Goal: Information Seeking & Learning: Learn about a topic

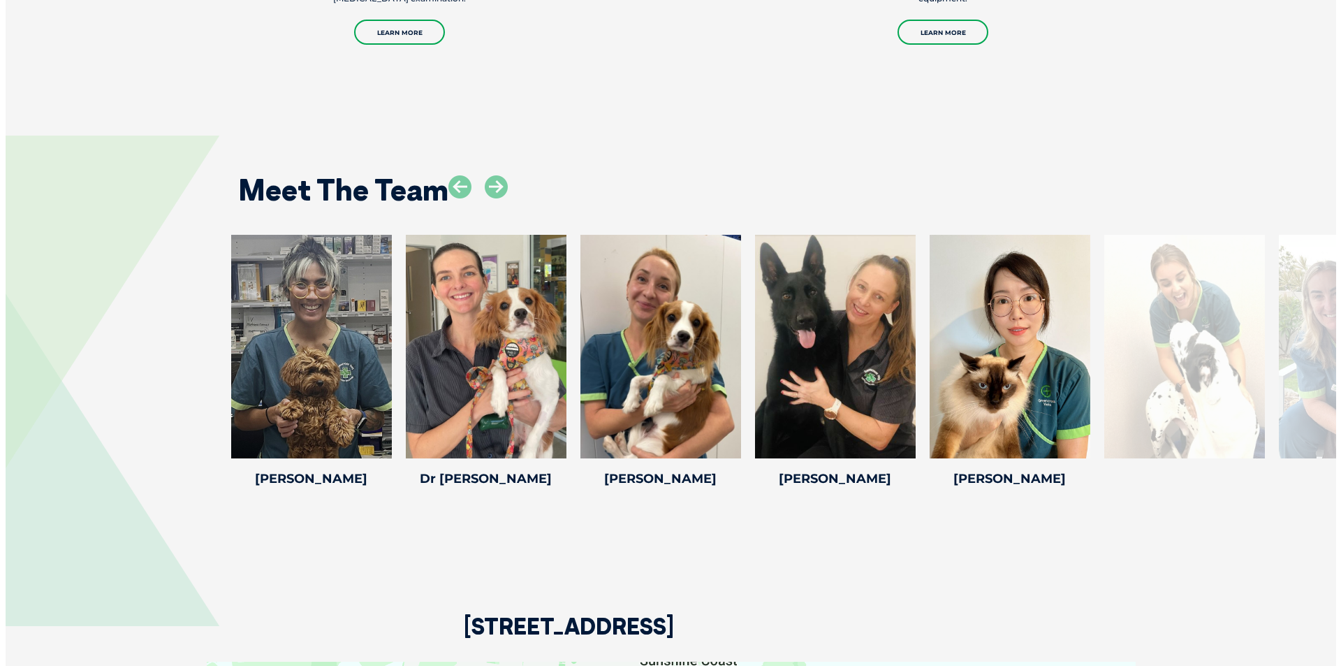
scroll to position [1746, 0]
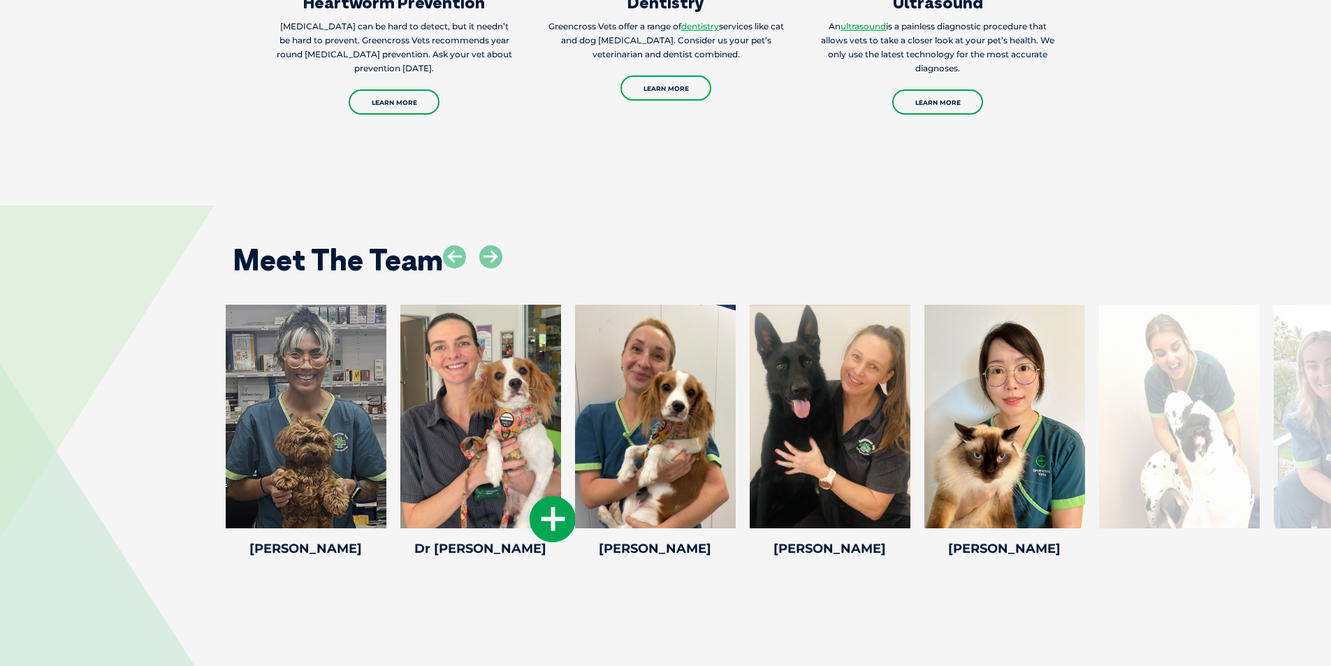
click at [545, 513] on icon at bounding box center [553, 519] width 46 height 46
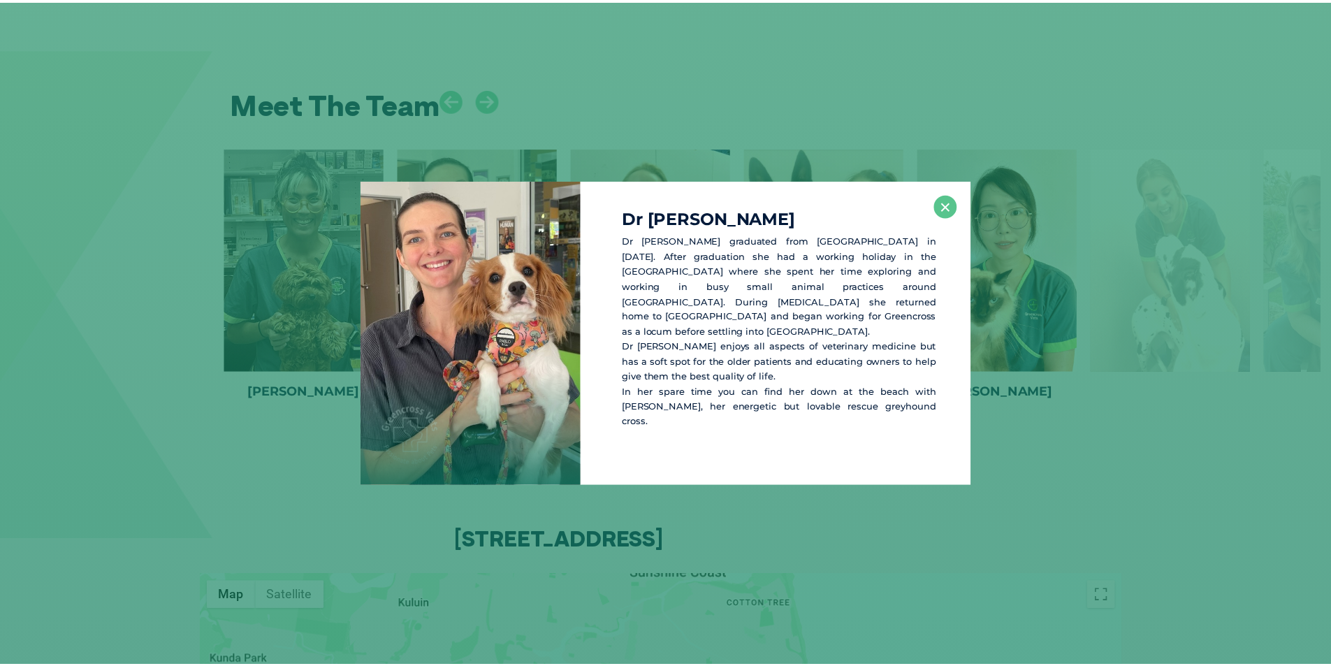
scroll to position [1904, 0]
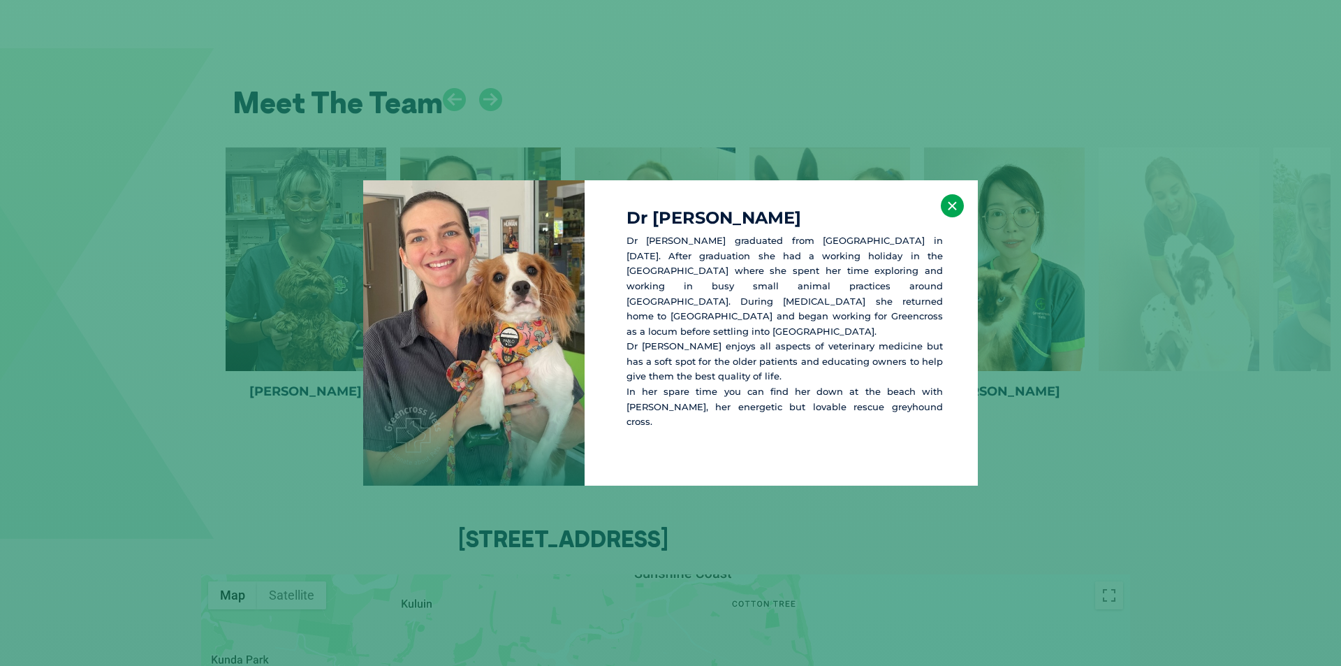
click at [961, 207] on button "×" at bounding box center [952, 205] width 23 height 23
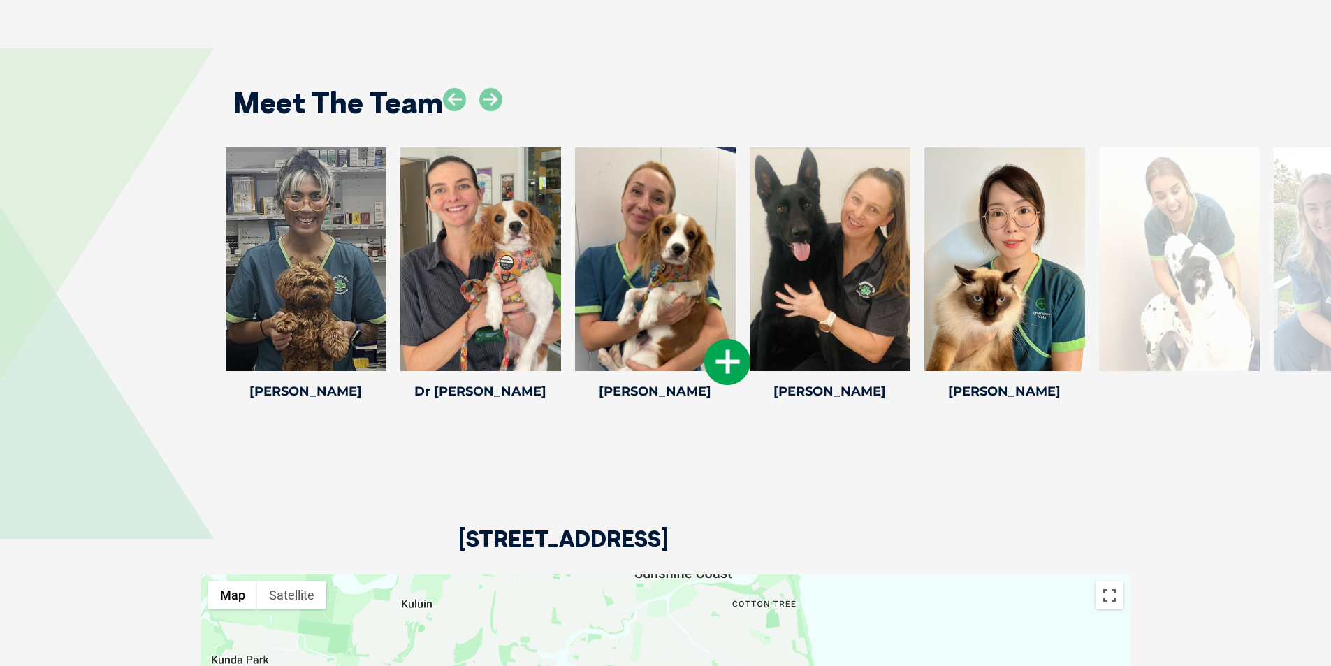
click at [718, 349] on icon at bounding box center [727, 362] width 46 height 46
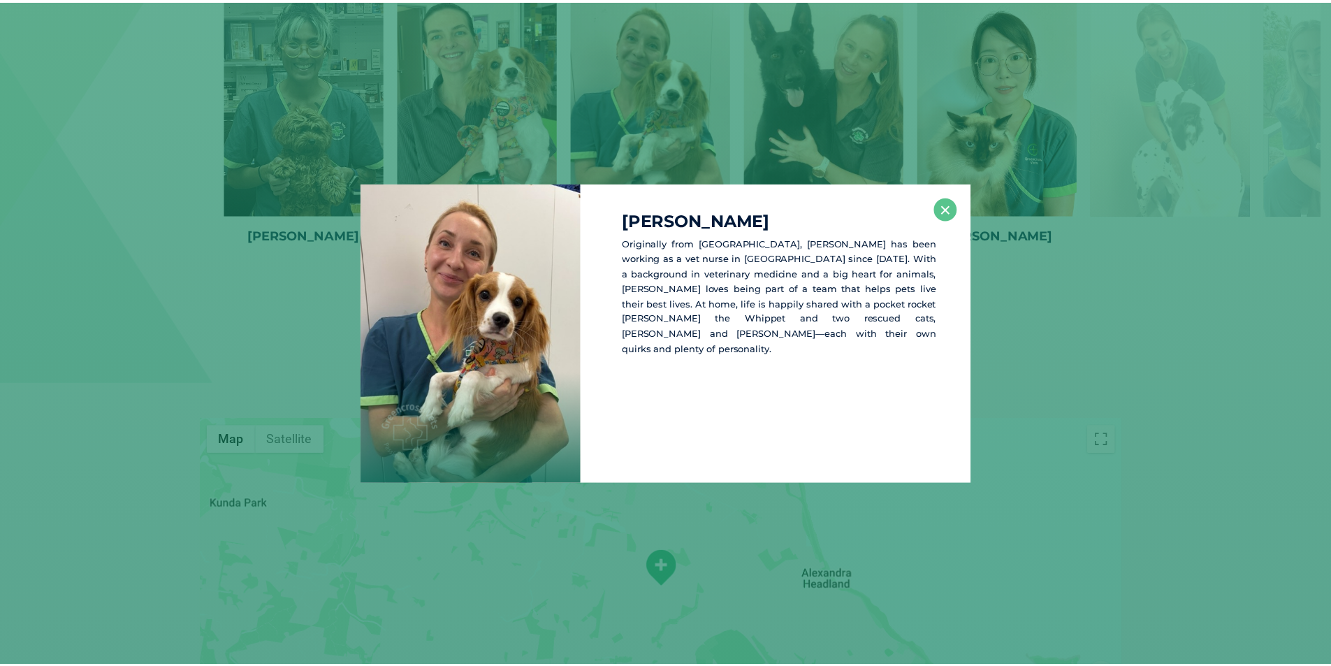
scroll to position [2061, 0]
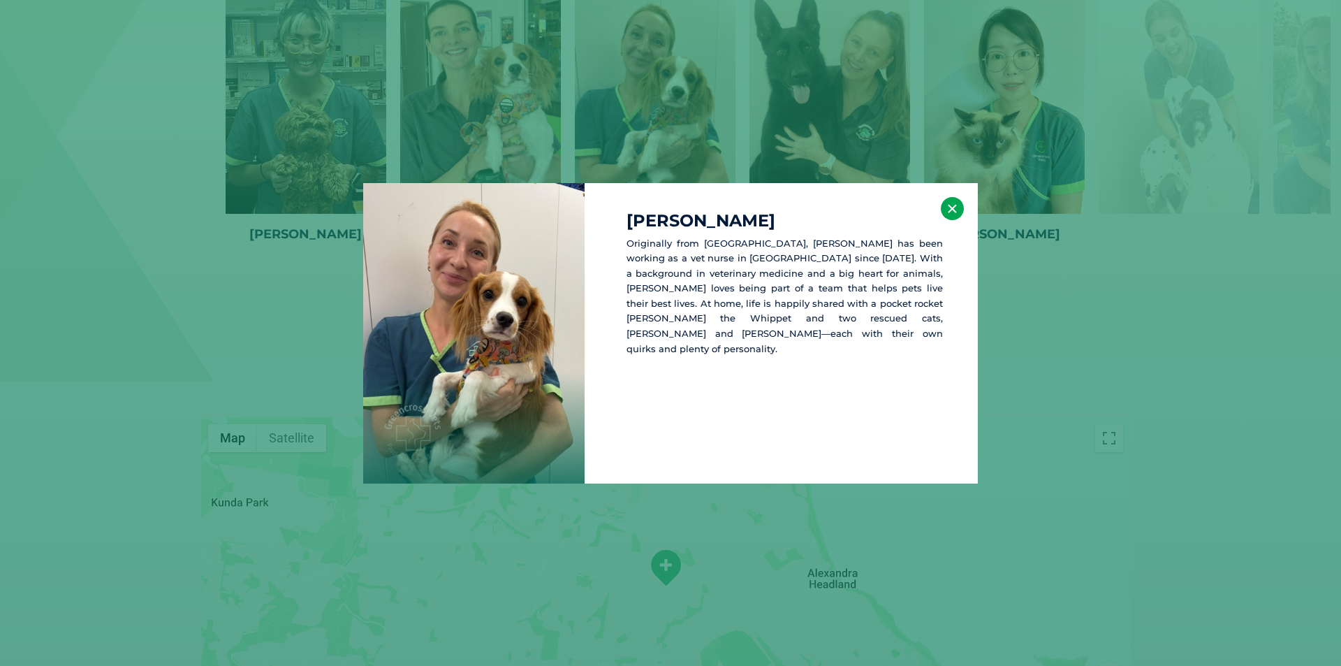
click at [951, 212] on button "×" at bounding box center [952, 208] width 23 height 23
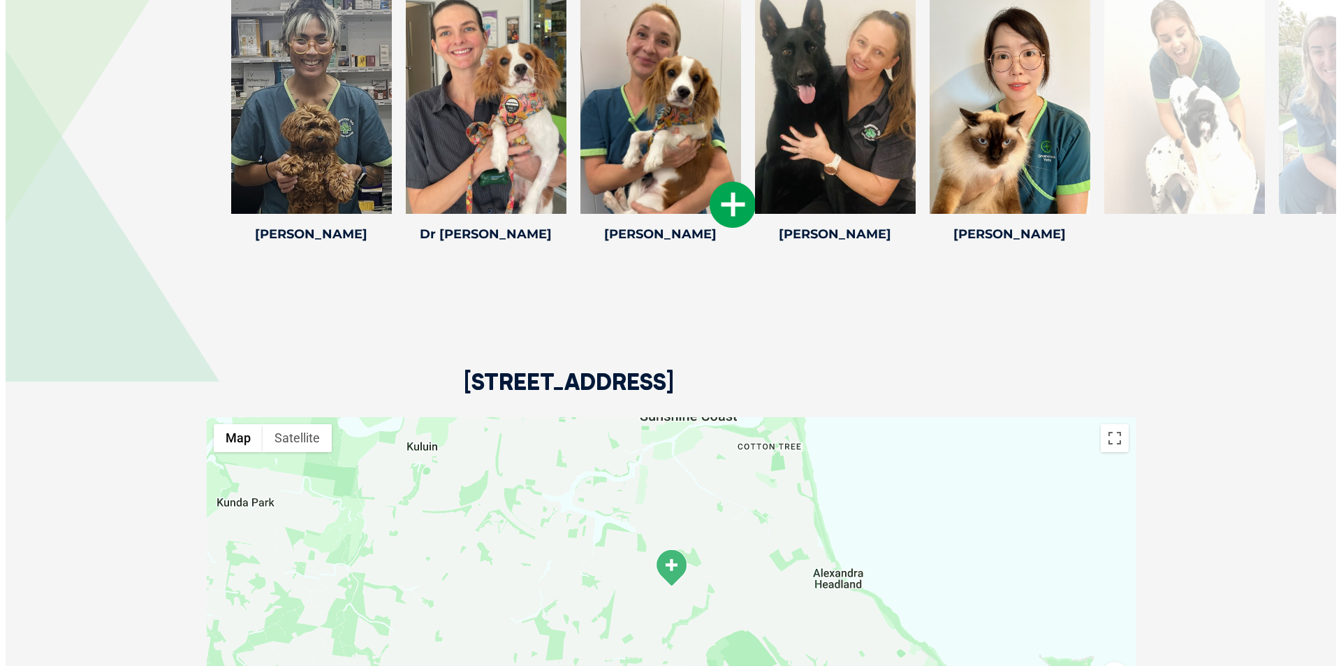
scroll to position [1781, 0]
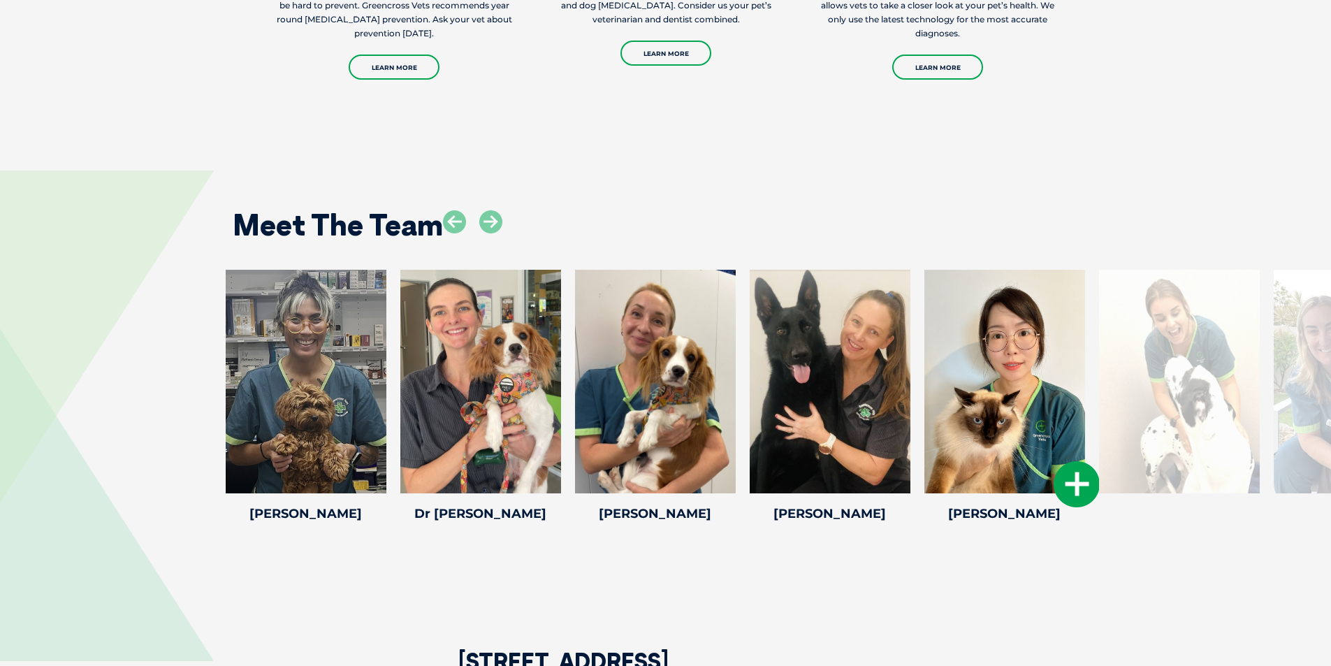
click at [1083, 467] on icon at bounding box center [1076, 484] width 46 height 46
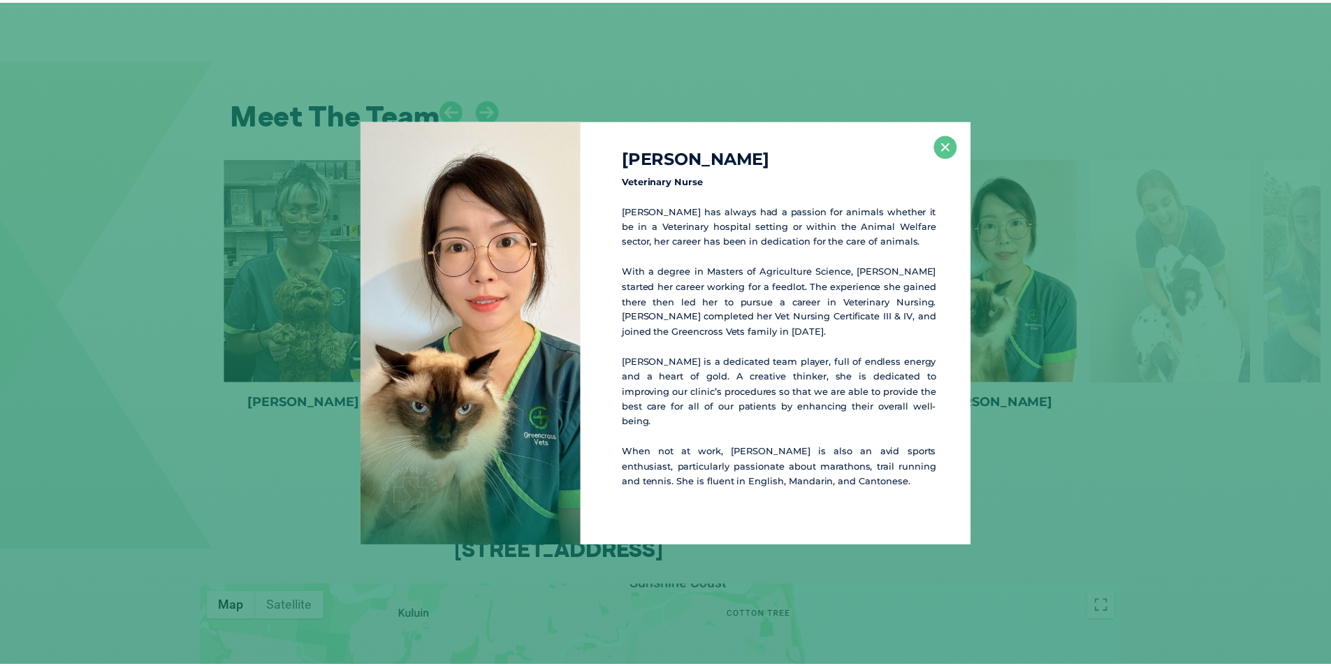
scroll to position [1894, 0]
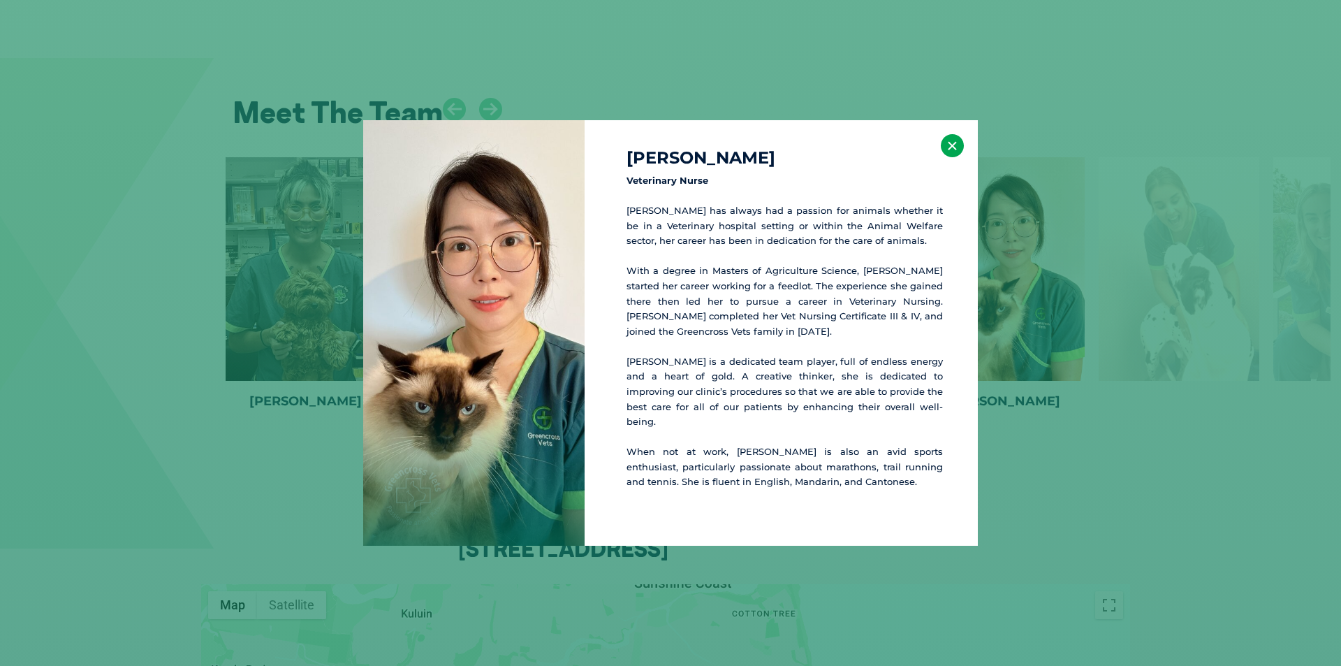
click at [942, 146] on button "×" at bounding box center [952, 145] width 23 height 23
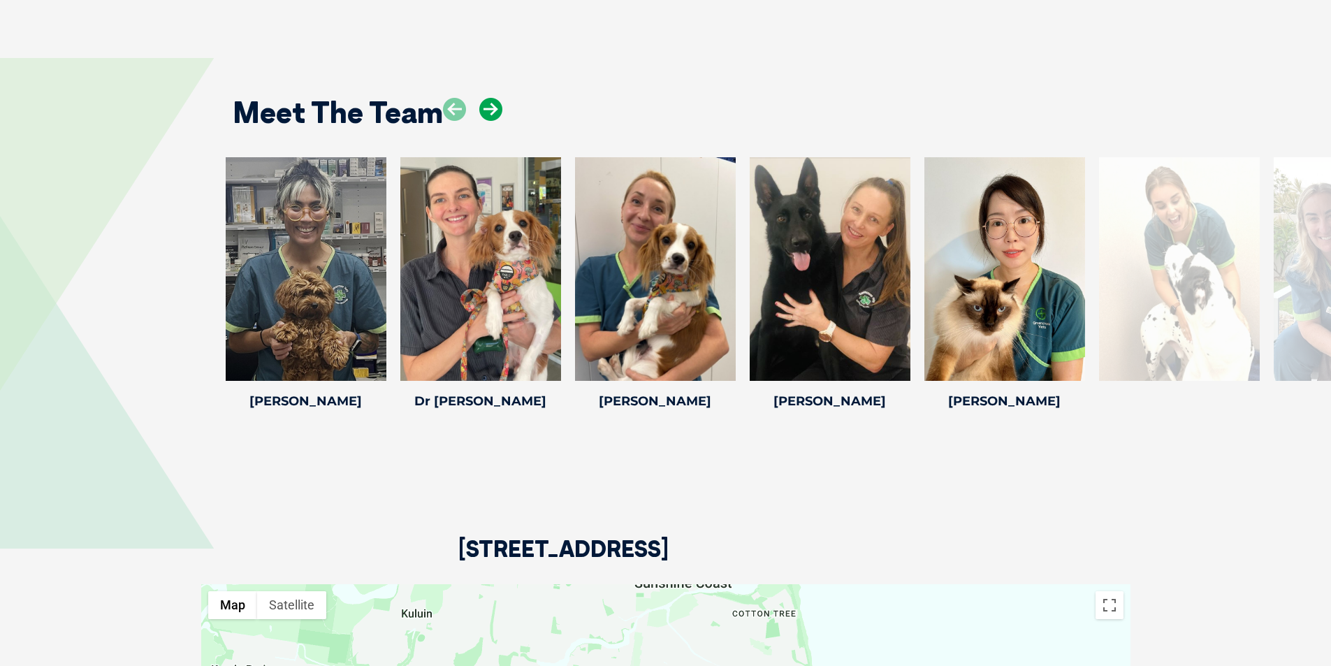
click at [484, 98] on icon at bounding box center [490, 109] width 23 height 23
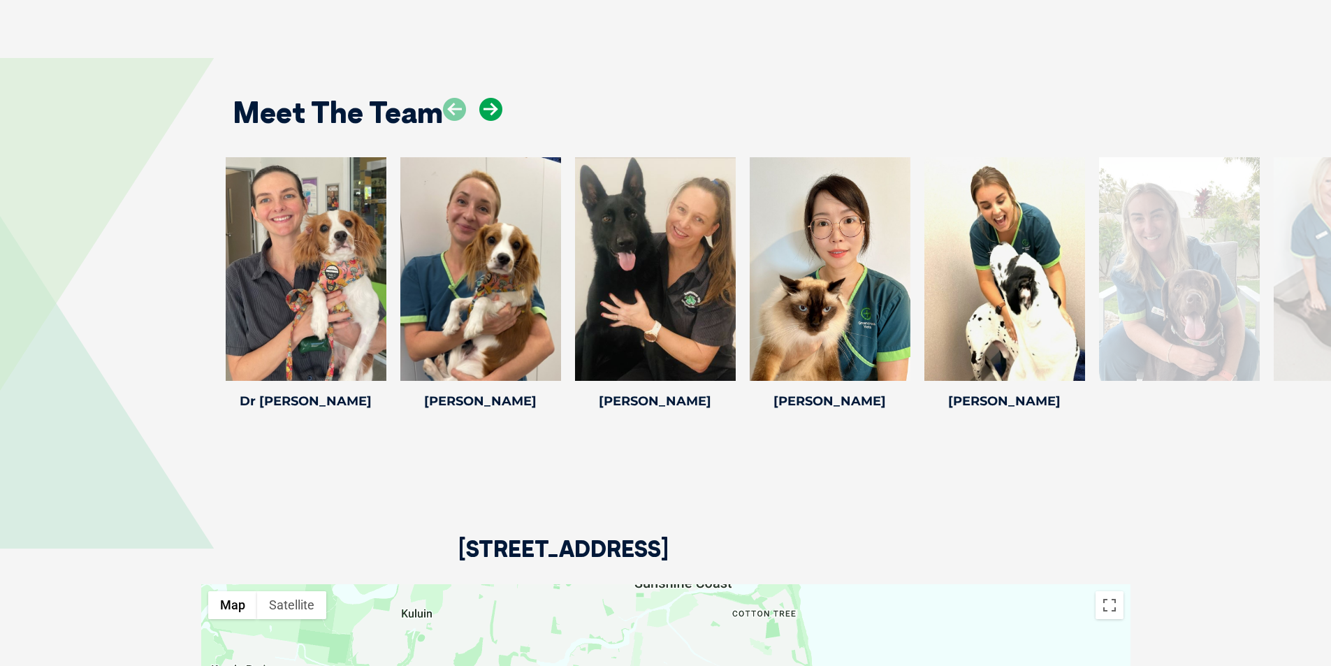
click at [484, 98] on icon at bounding box center [490, 109] width 23 height 23
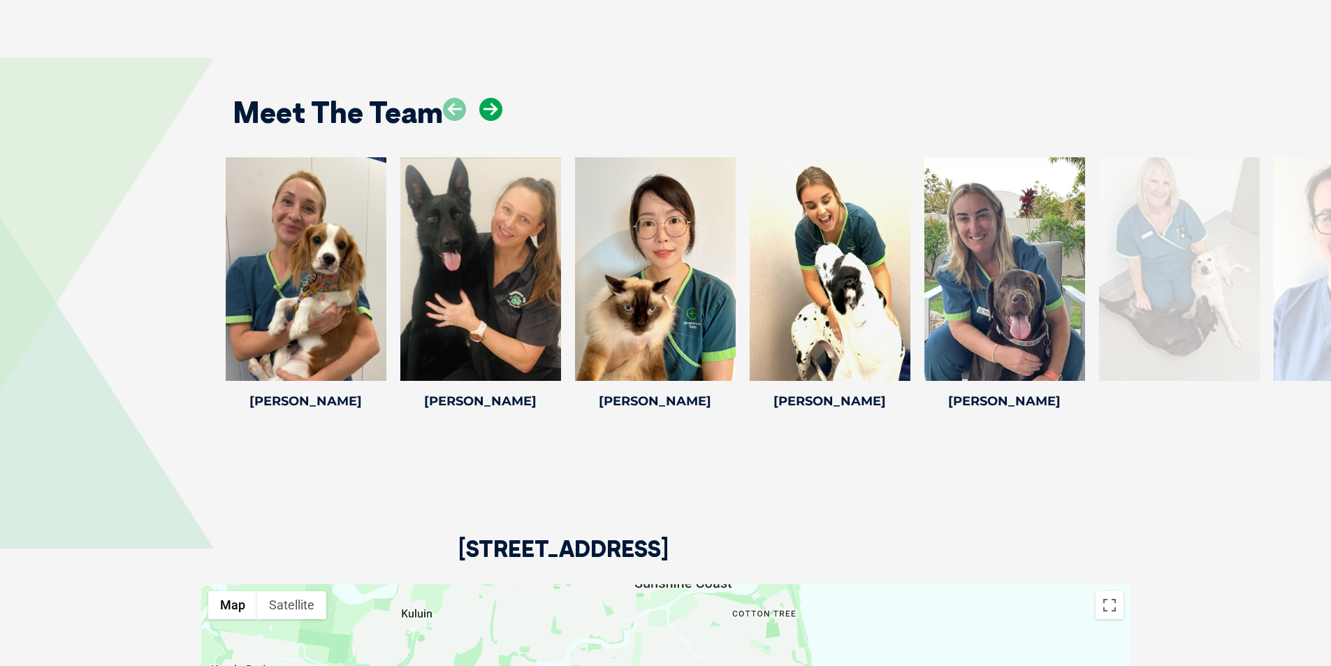
click at [484, 98] on icon at bounding box center [490, 109] width 23 height 23
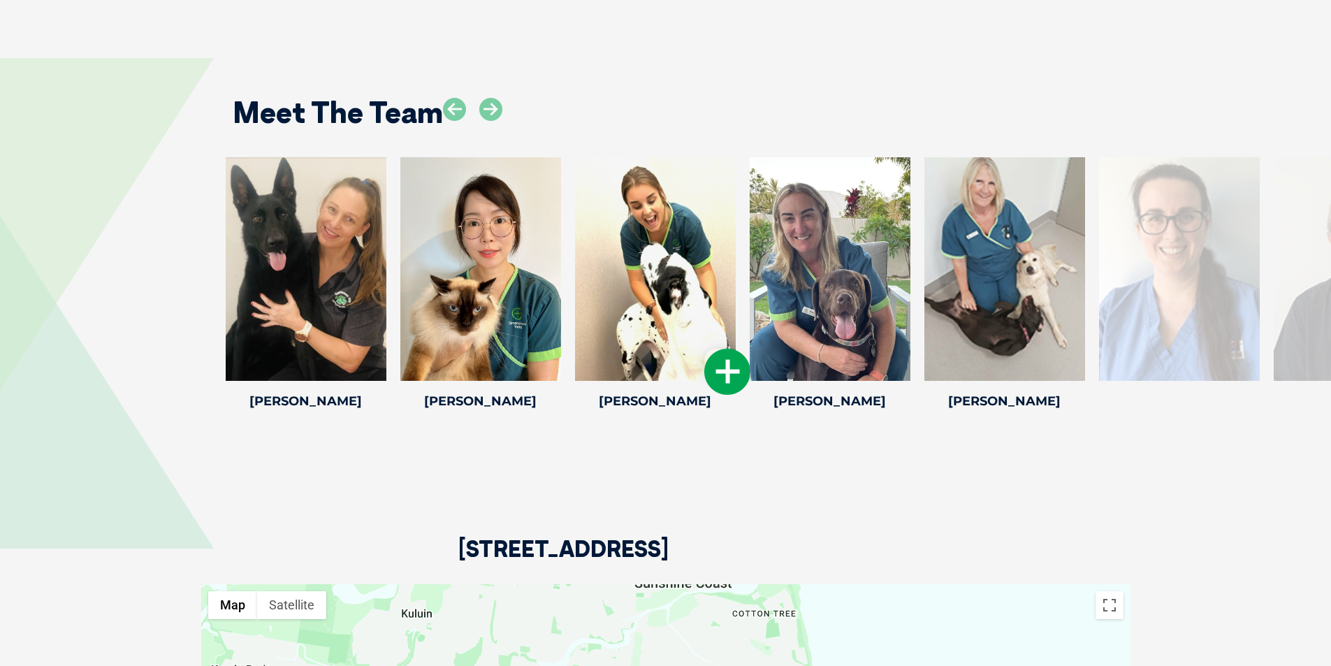
click at [726, 358] on icon at bounding box center [727, 372] width 46 height 46
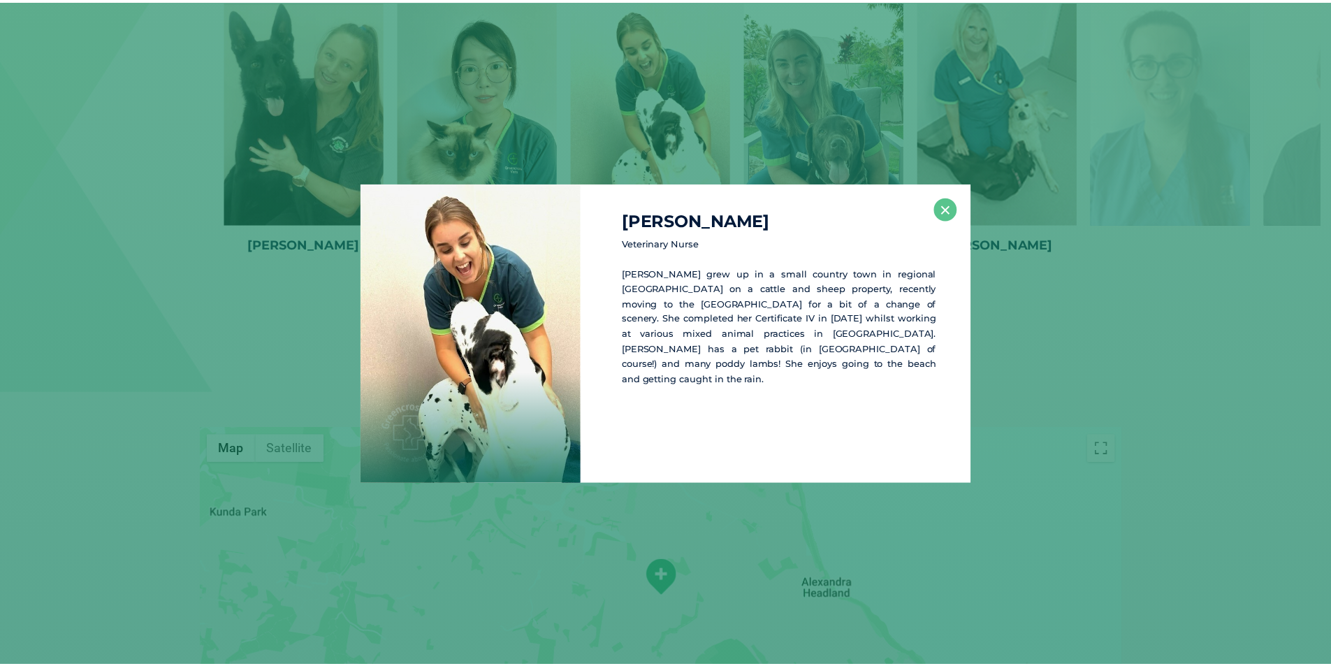
scroll to position [2051, 0]
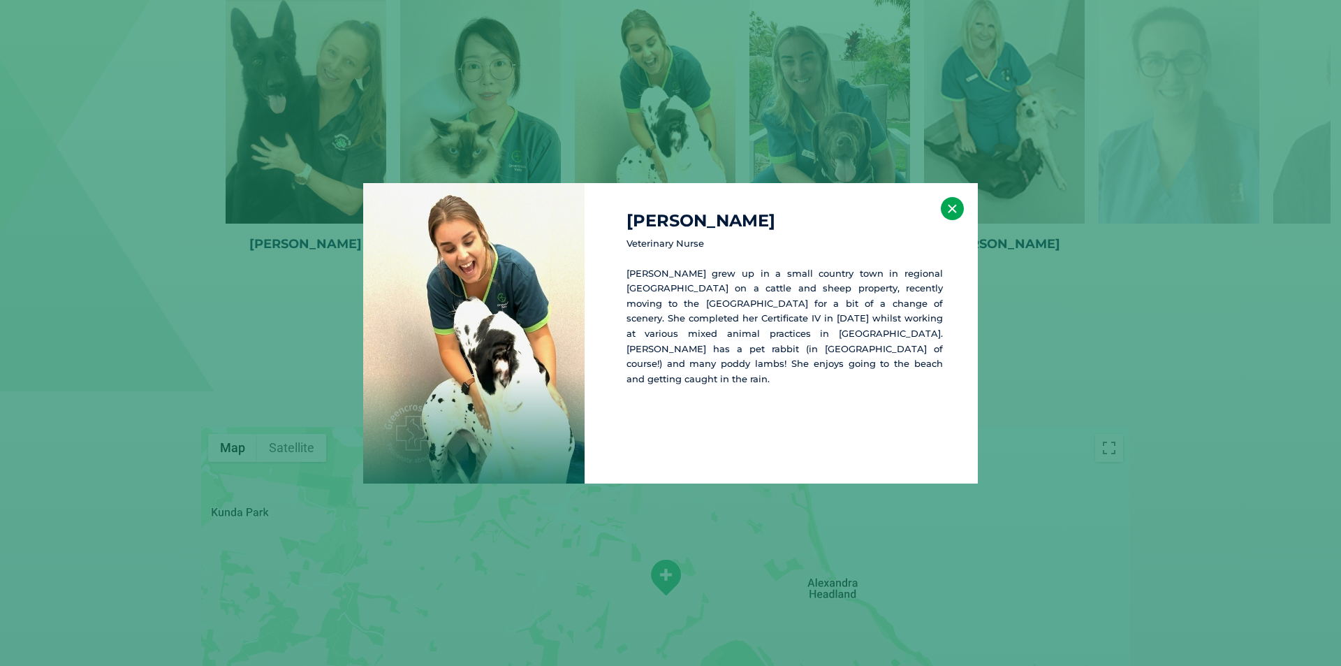
click at [945, 215] on button "×" at bounding box center [952, 208] width 23 height 23
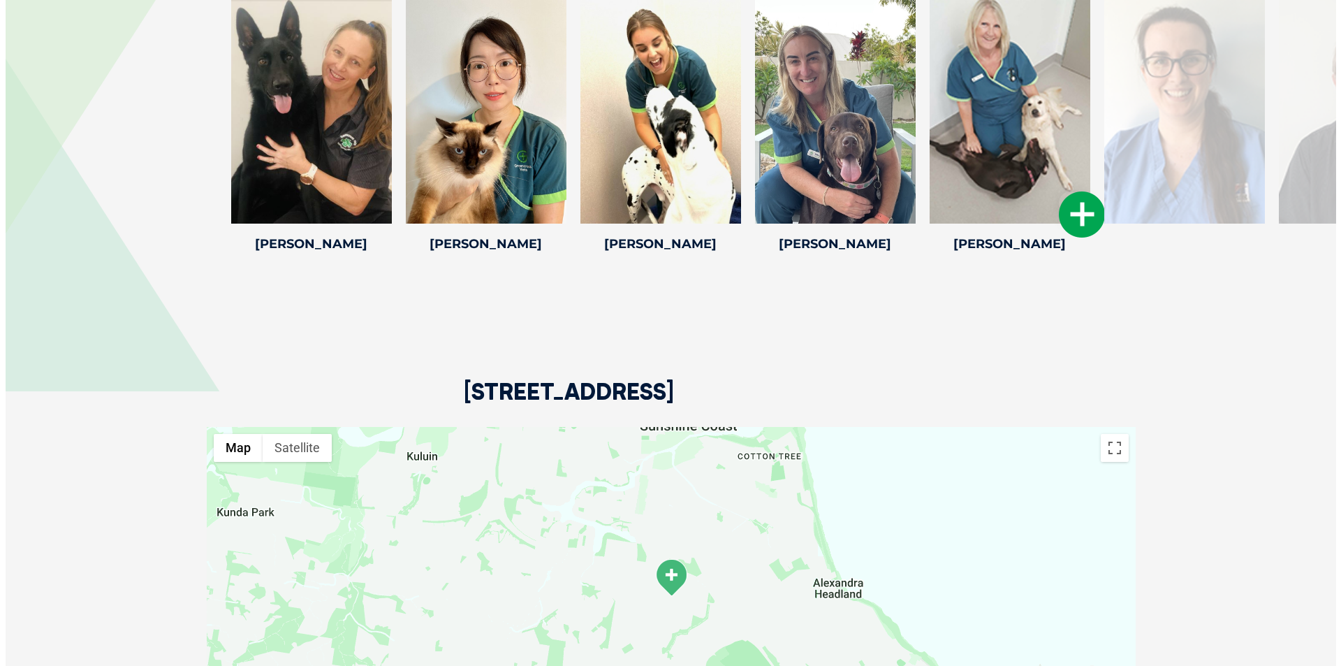
scroll to position [1911, 0]
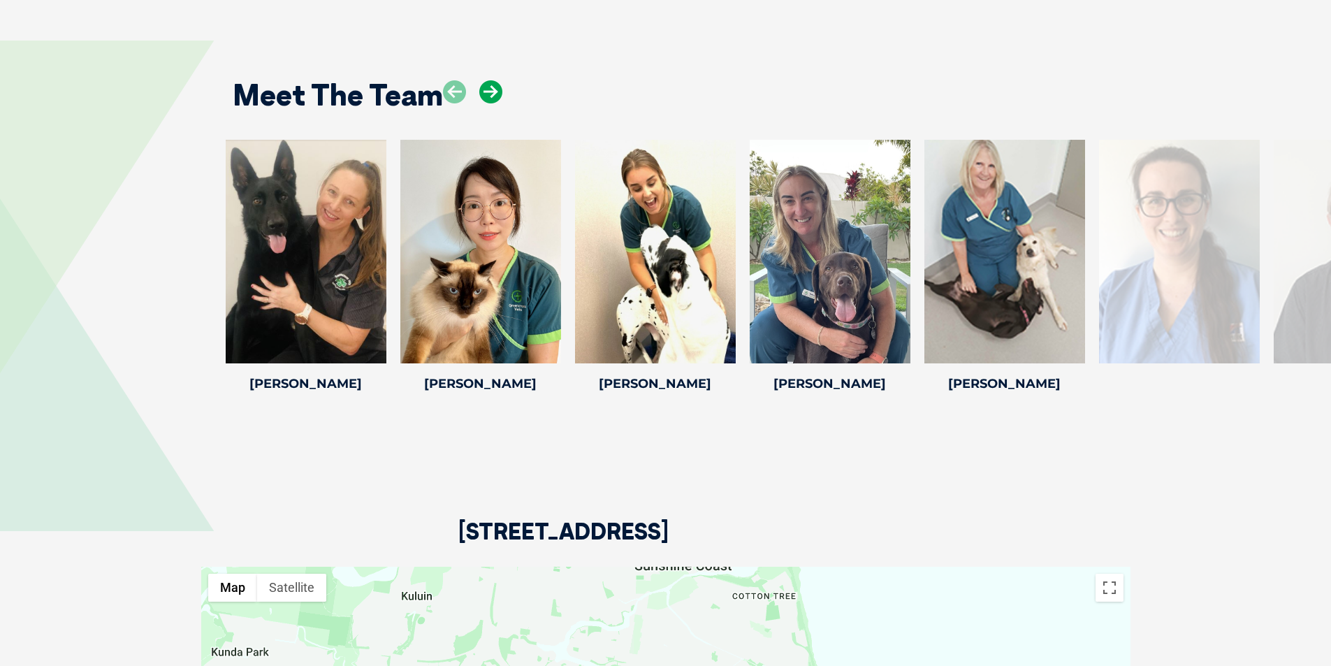
click at [492, 85] on icon at bounding box center [490, 91] width 23 height 23
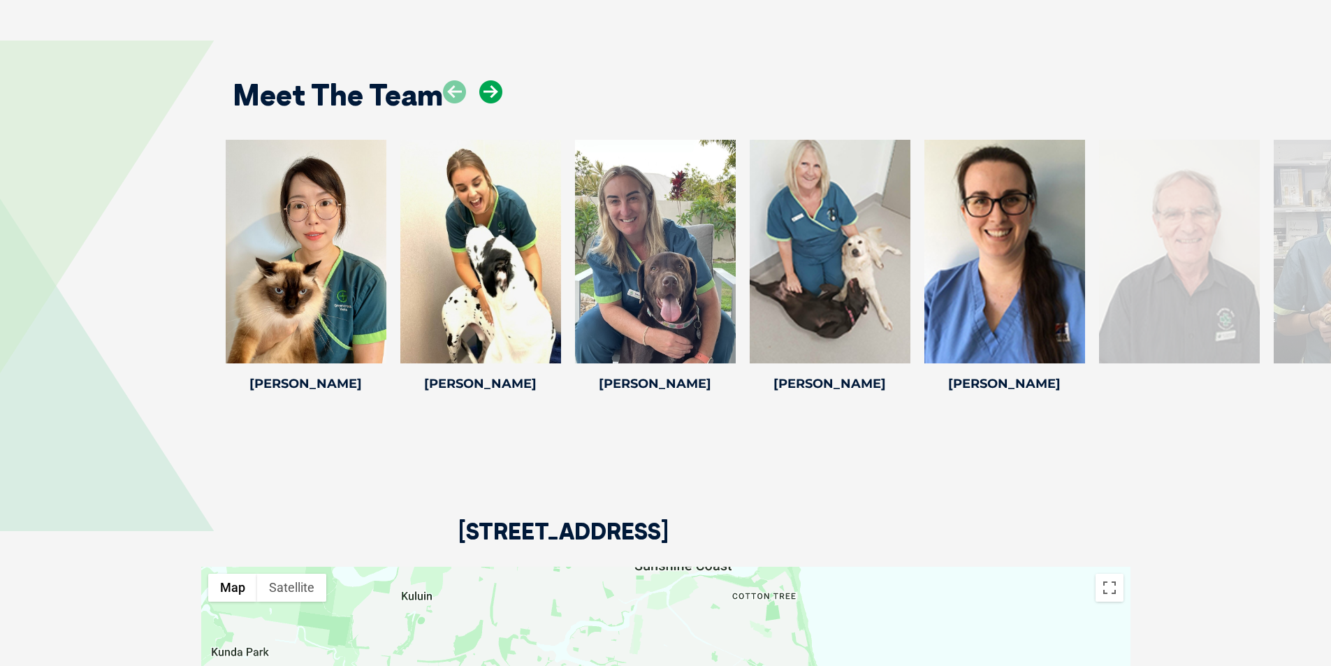
click at [492, 85] on icon at bounding box center [490, 91] width 23 height 23
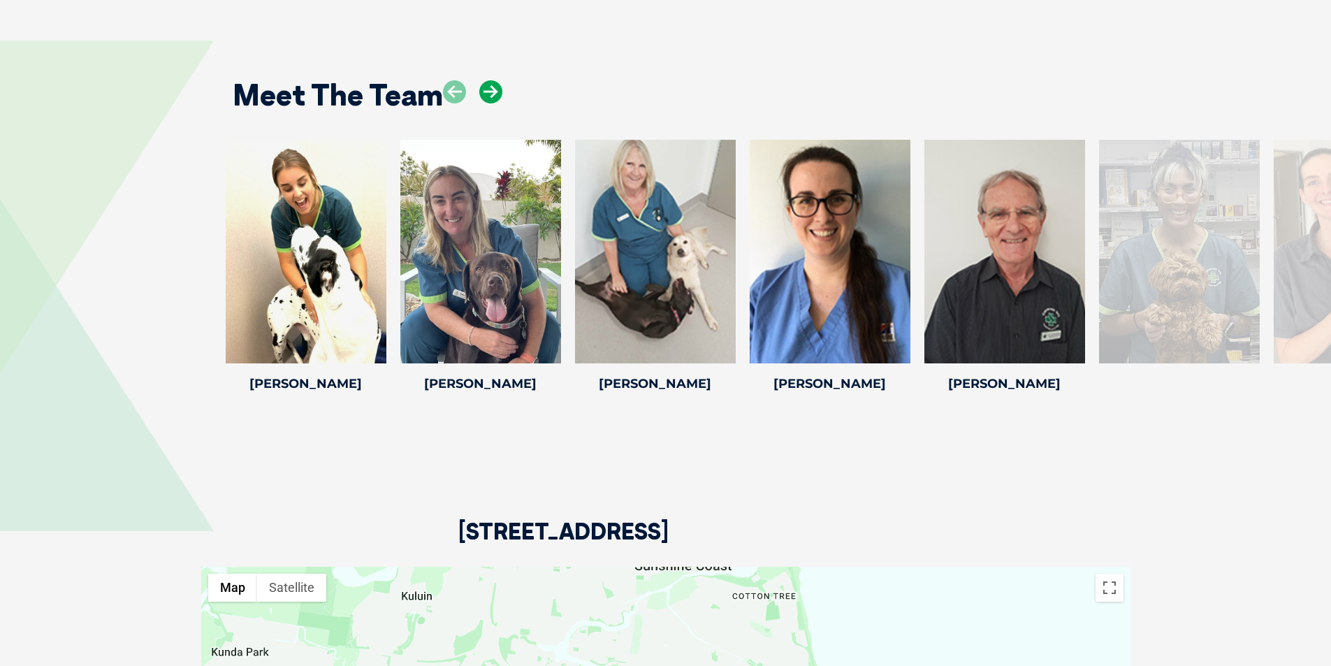
click at [492, 85] on icon at bounding box center [490, 91] width 23 height 23
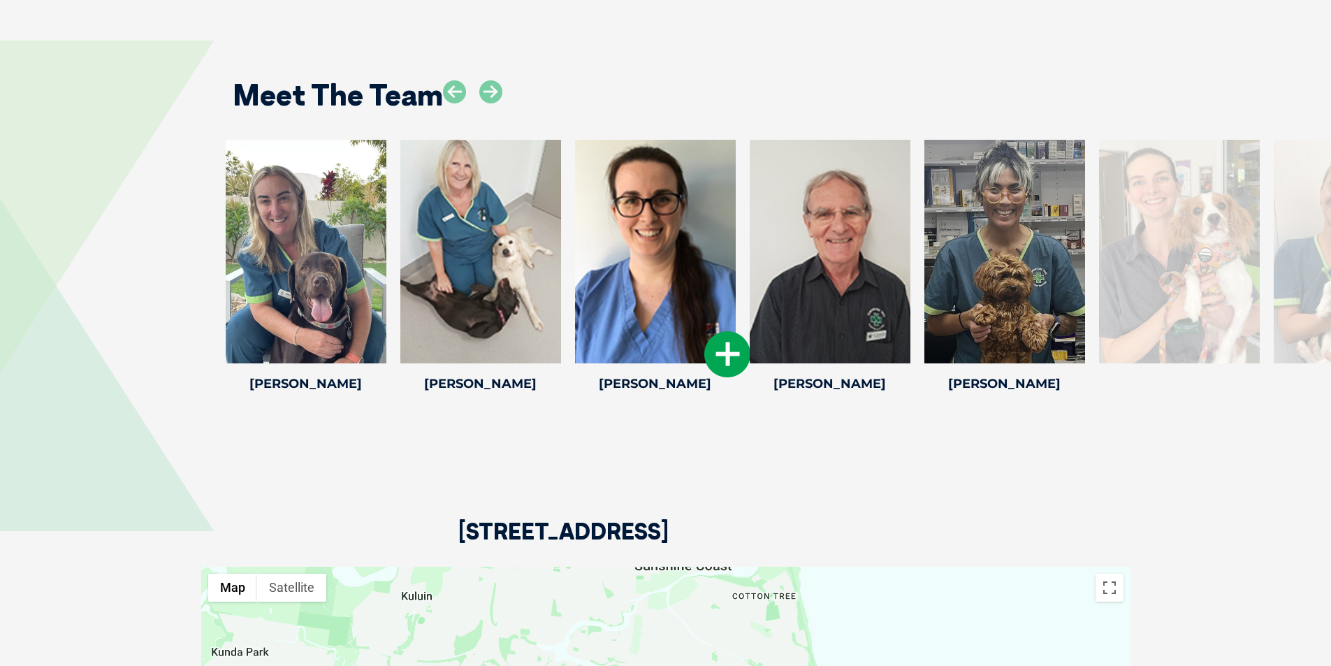
click at [723, 346] on icon at bounding box center [727, 354] width 46 height 46
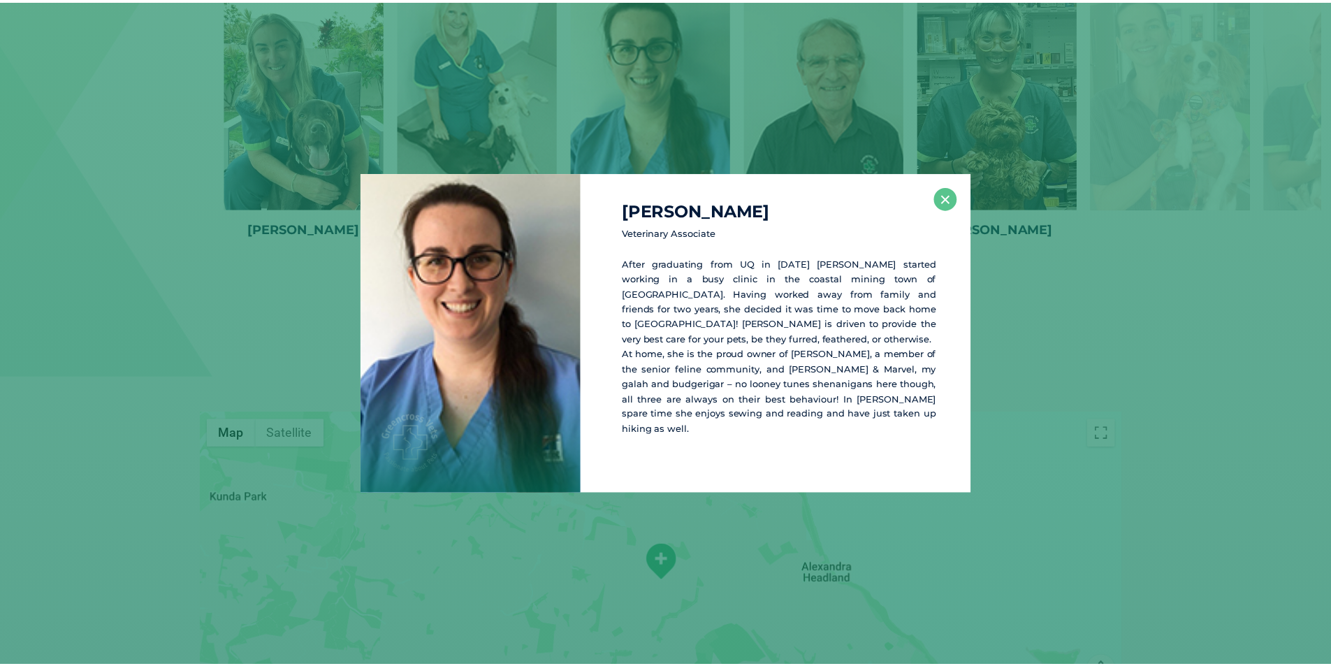
scroll to position [2068, 0]
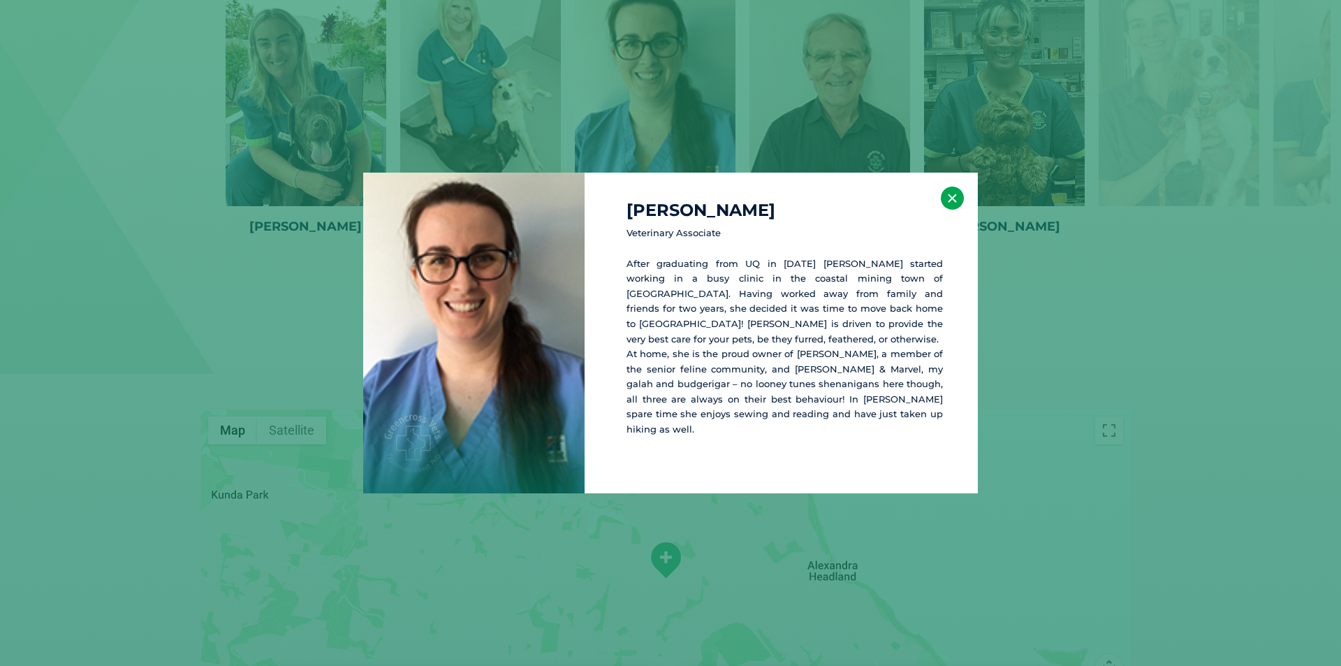
click at [943, 206] on button "×" at bounding box center [952, 198] width 23 height 23
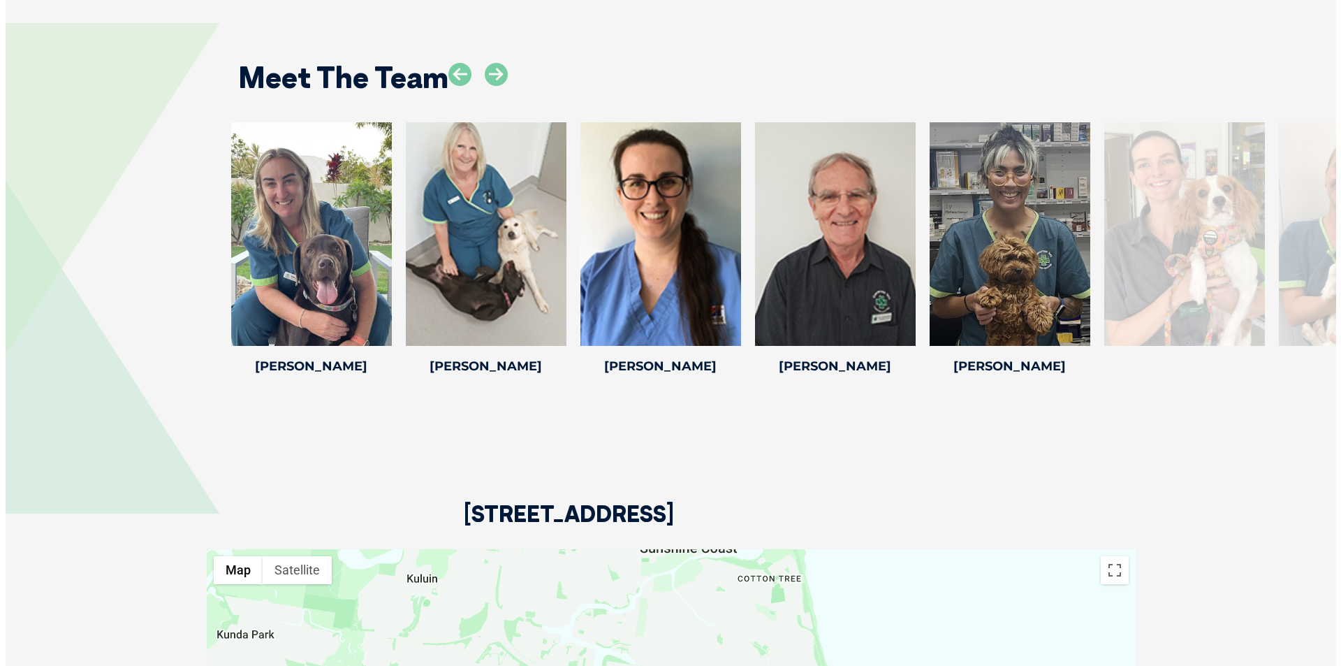
scroll to position [1859, 0]
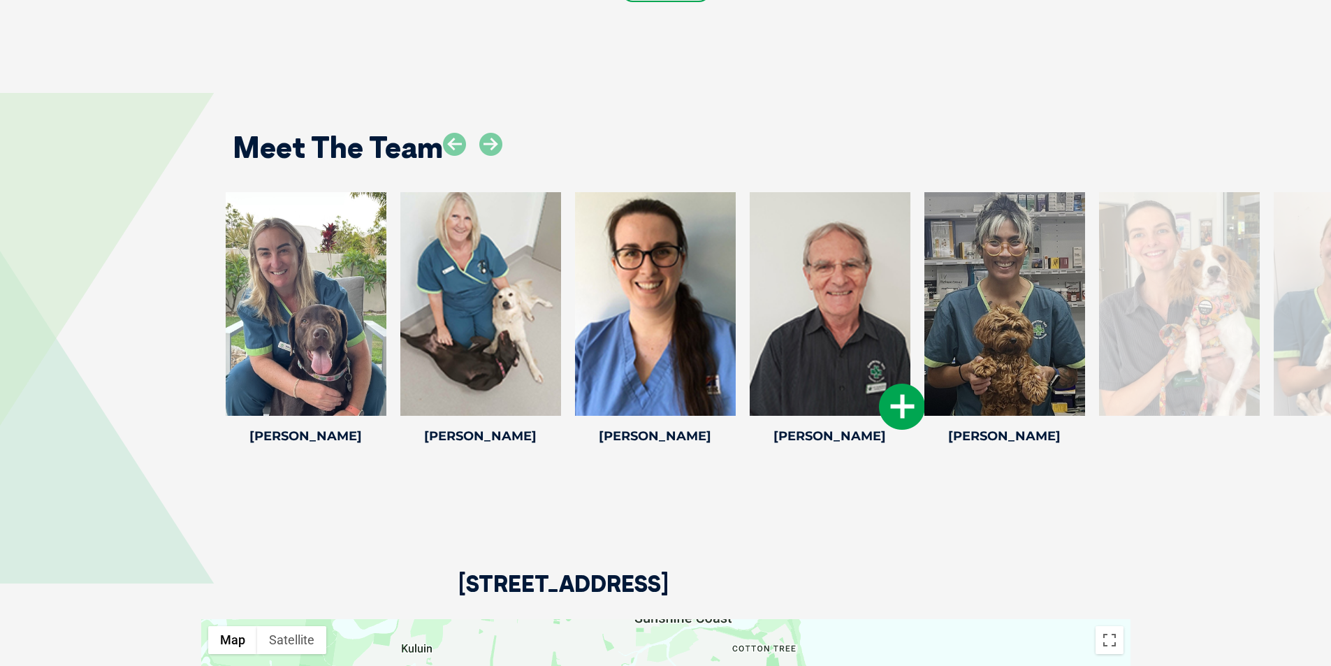
click at [900, 390] on icon at bounding box center [902, 407] width 46 height 46
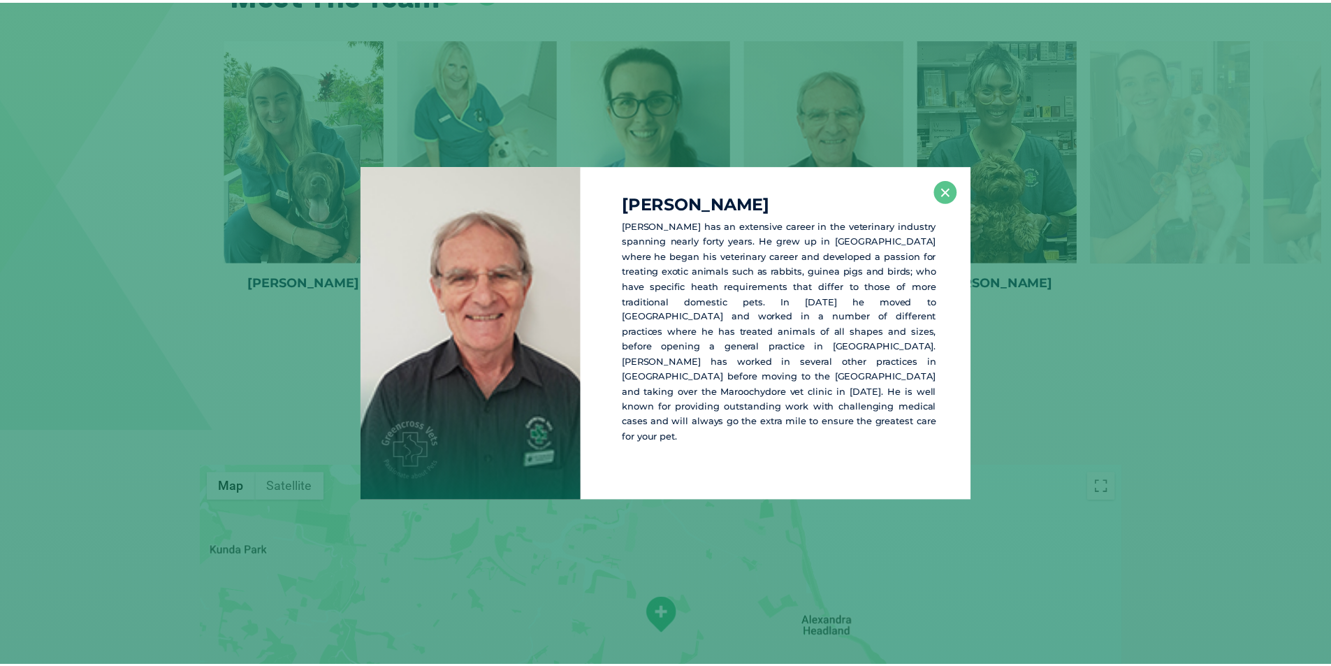
scroll to position [2014, 0]
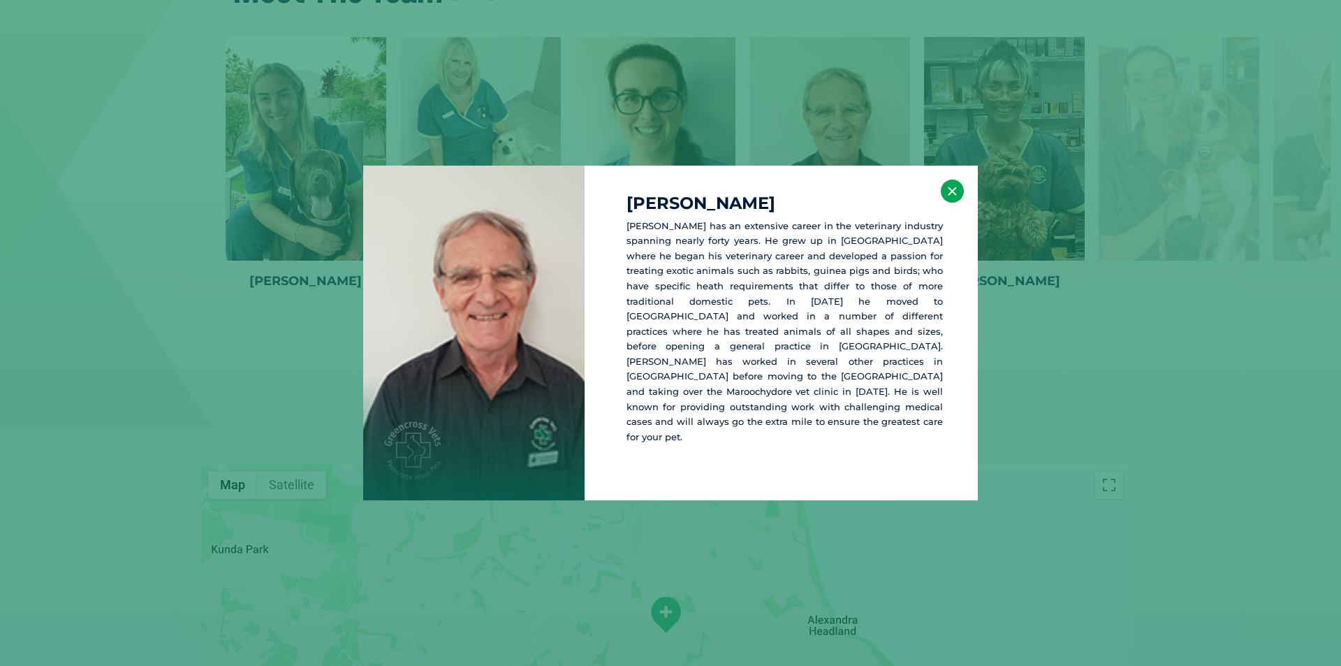
click at [946, 196] on button "×" at bounding box center [952, 191] width 23 height 23
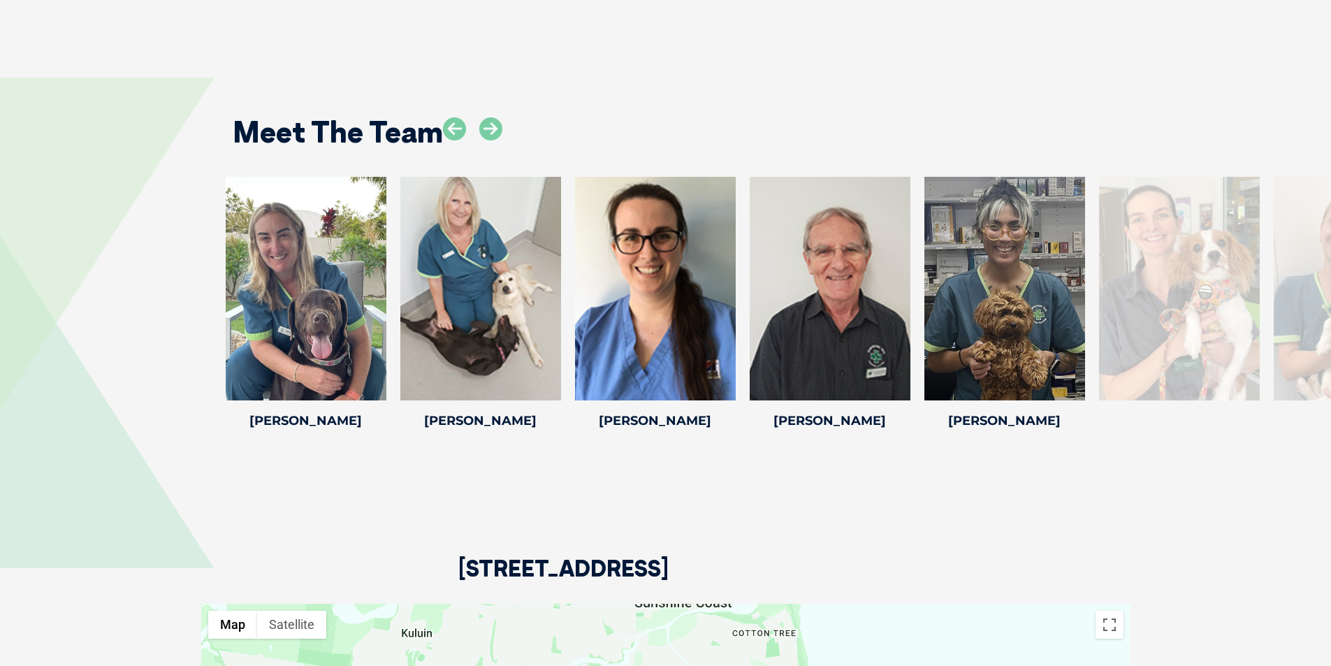
scroll to position [1804, 0]
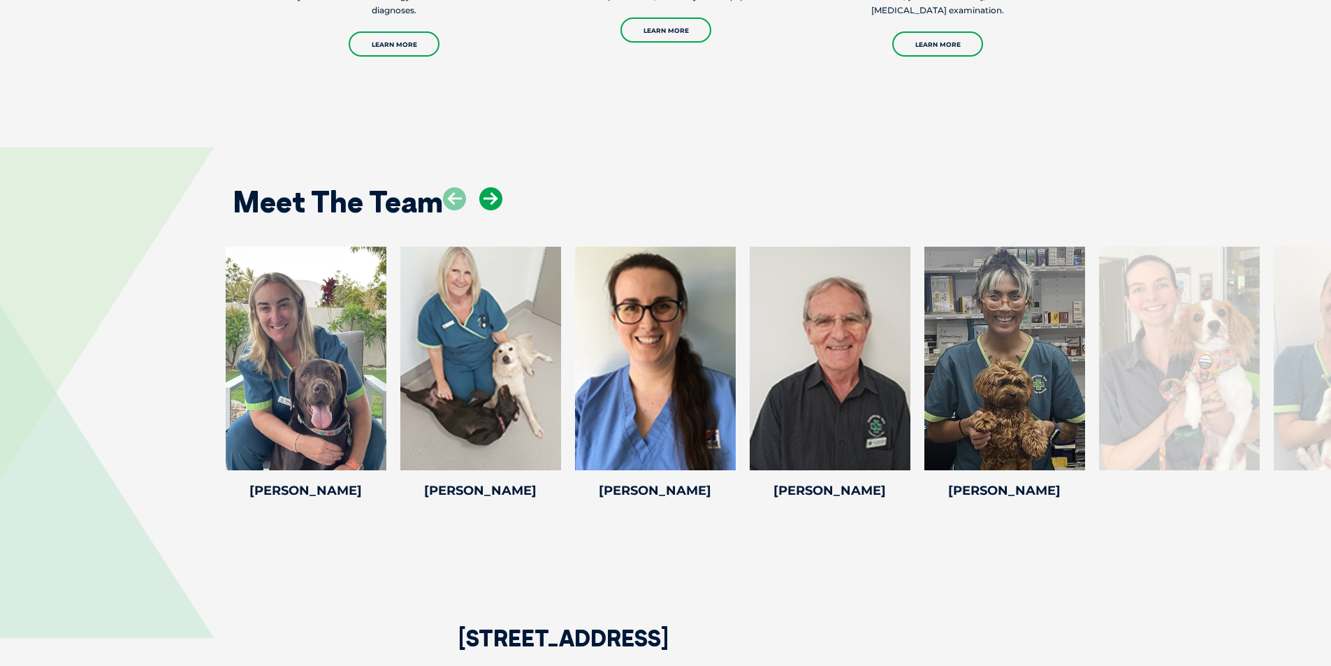
click at [486, 187] on icon at bounding box center [490, 198] width 23 height 23
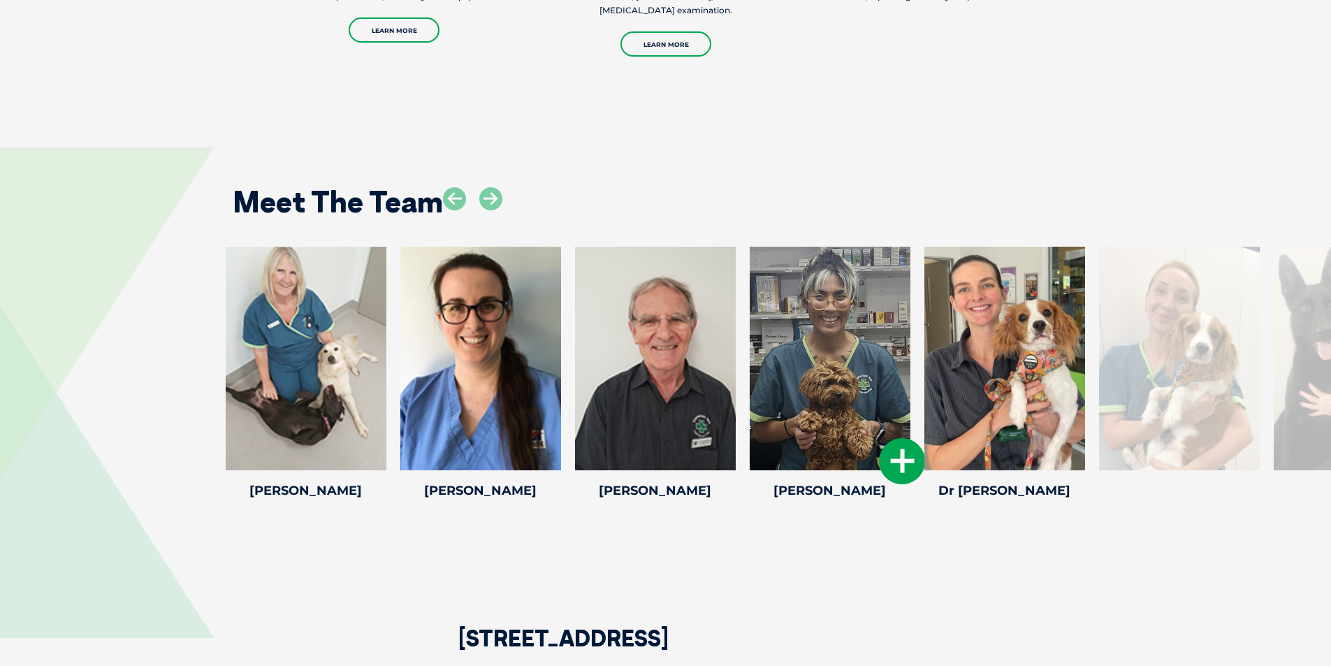
click at [893, 439] on icon at bounding box center [902, 461] width 46 height 46
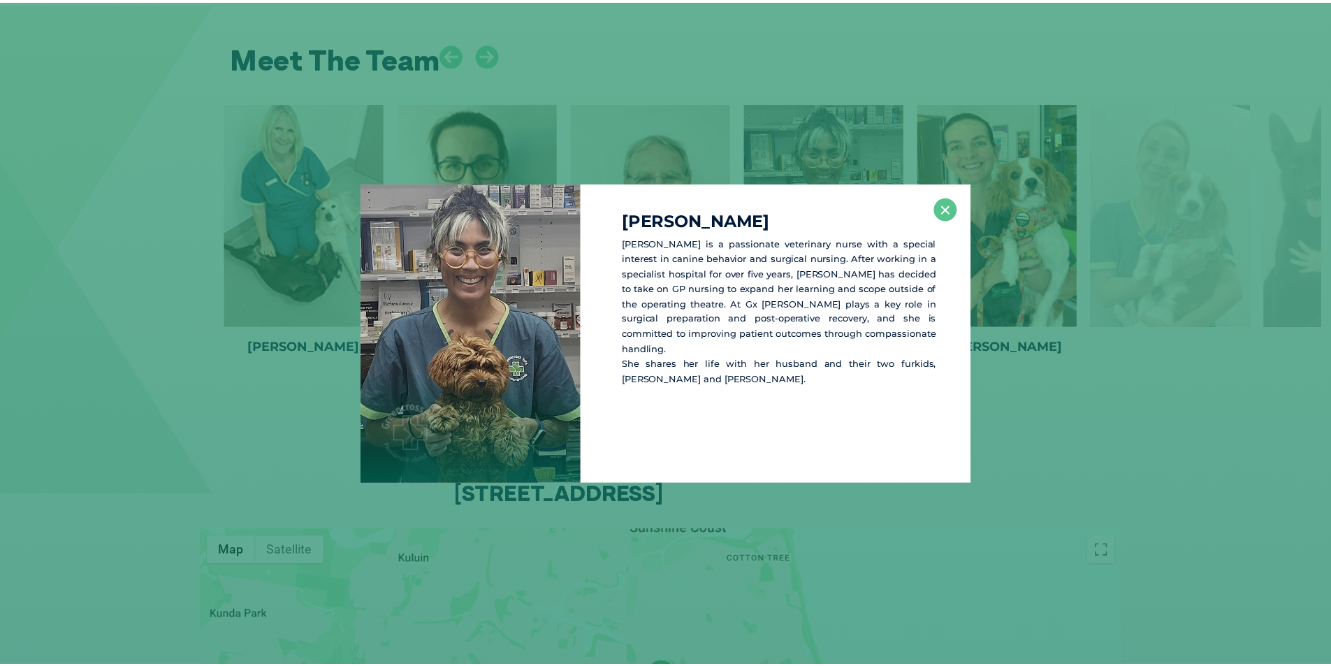
scroll to position [1962, 0]
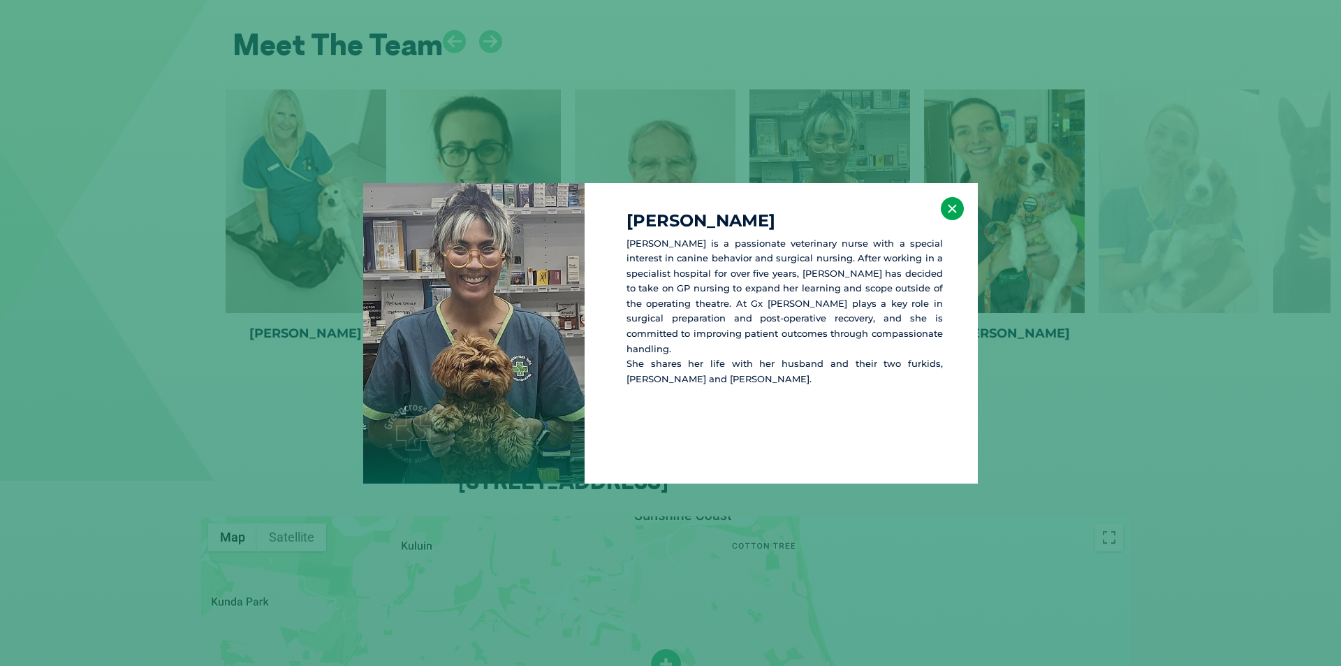
click at [953, 214] on button "×" at bounding box center [952, 208] width 23 height 23
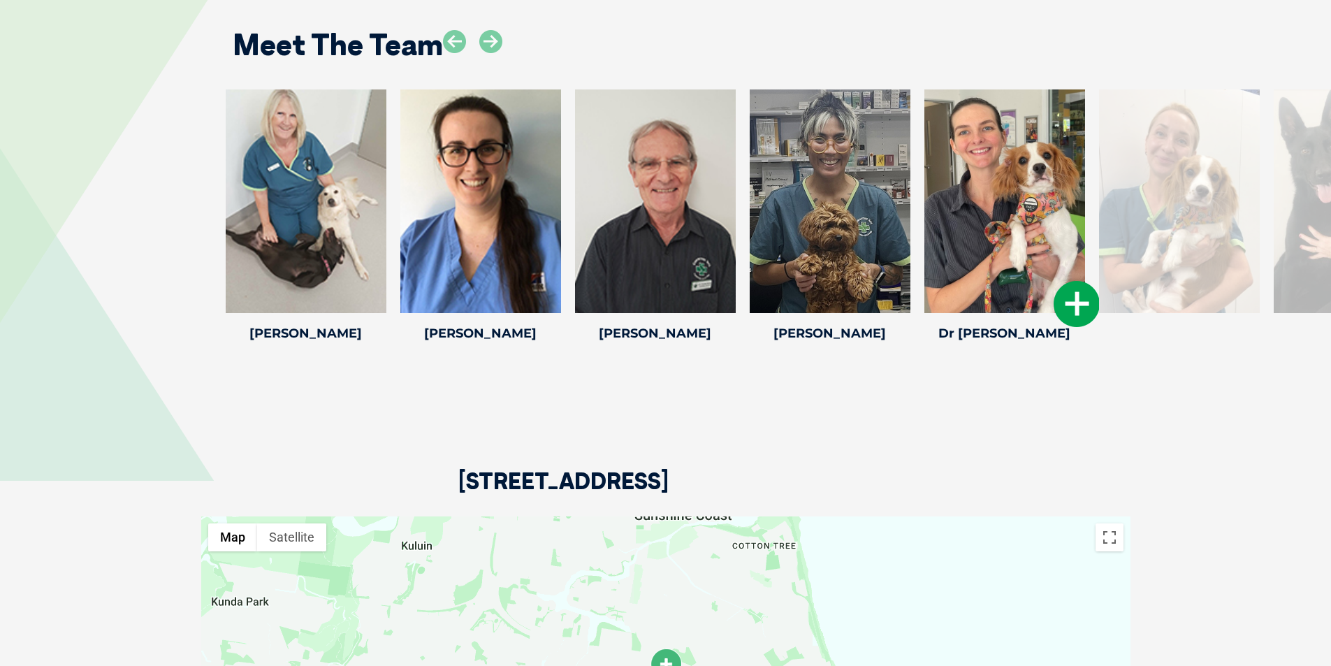
scroll to position [1682, 0]
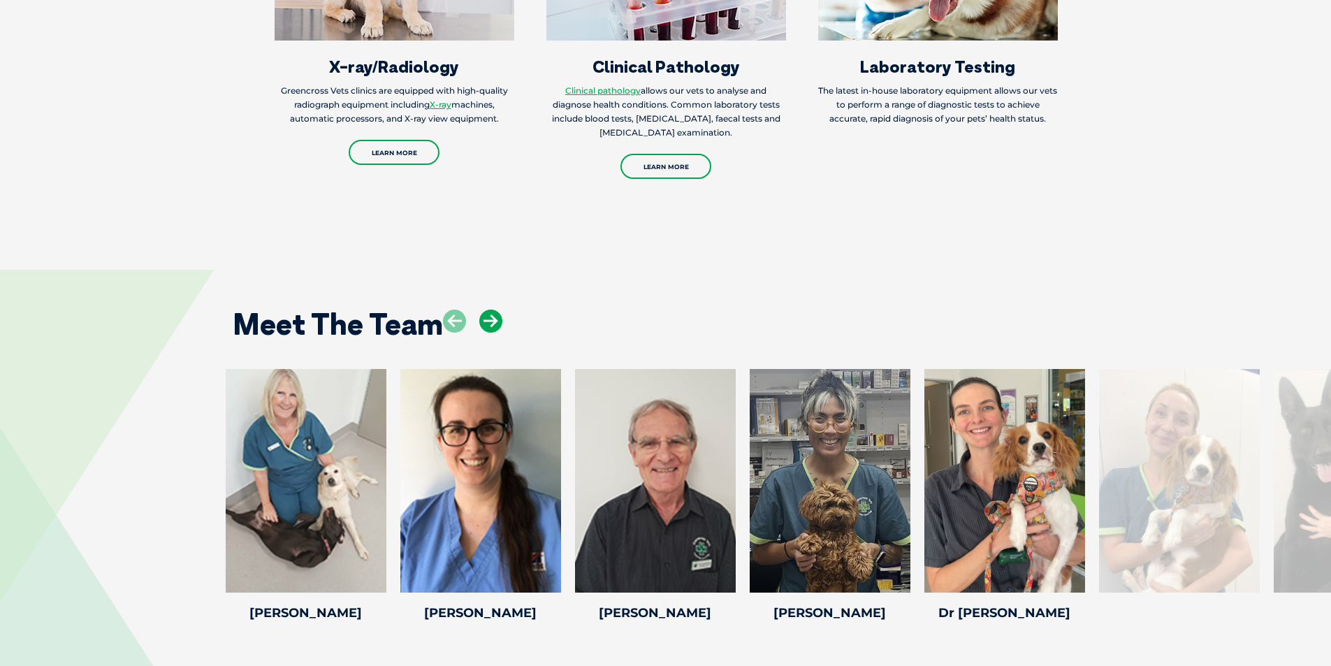
click at [501, 309] on icon at bounding box center [490, 320] width 23 height 23
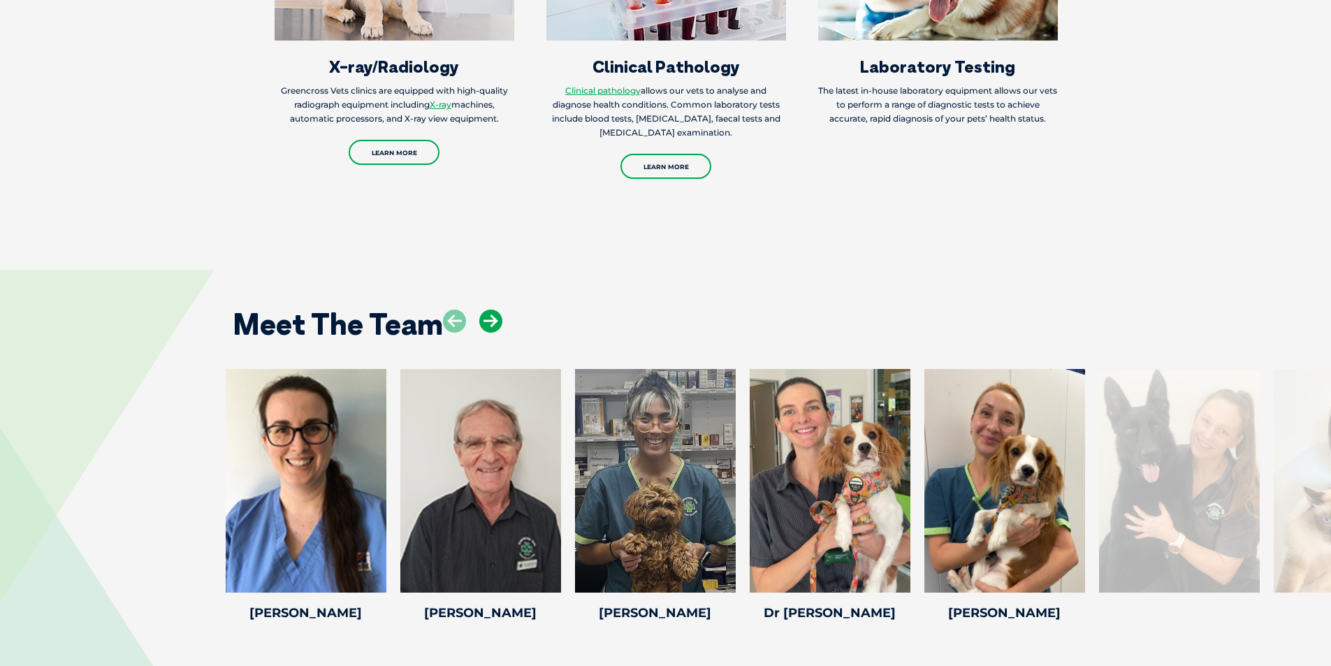
click at [501, 309] on icon at bounding box center [490, 320] width 23 height 23
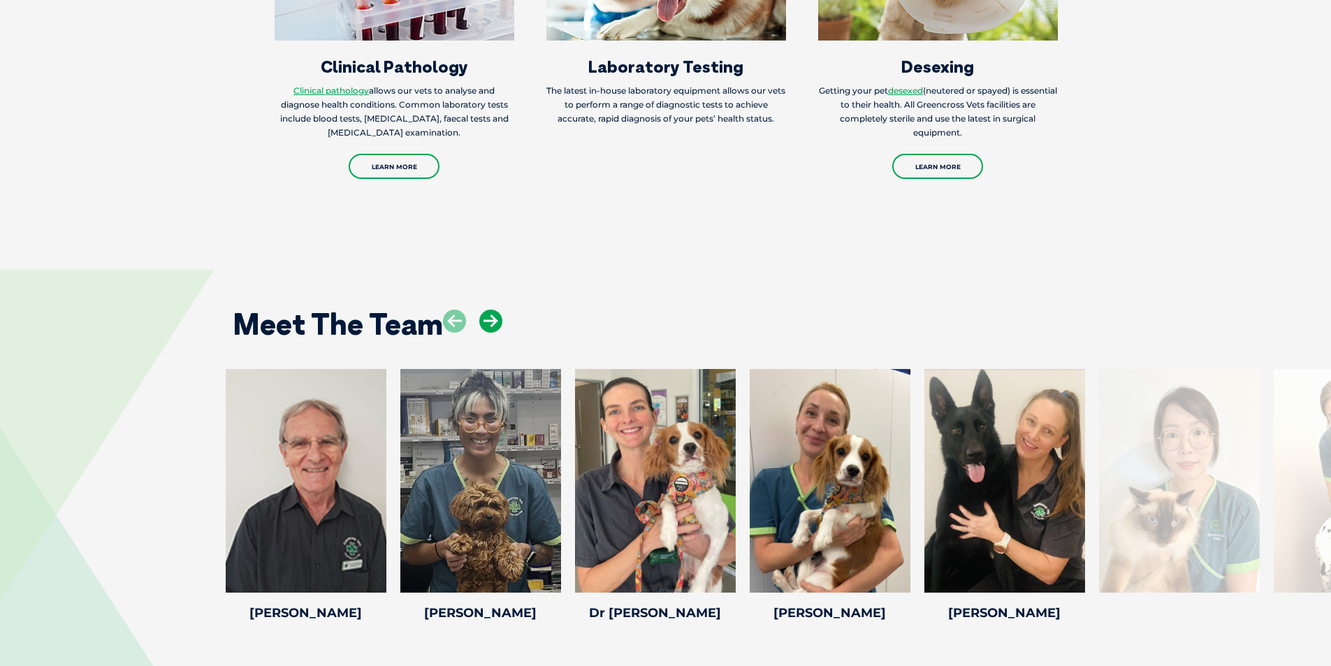
click at [484, 309] on icon at bounding box center [490, 320] width 23 height 23
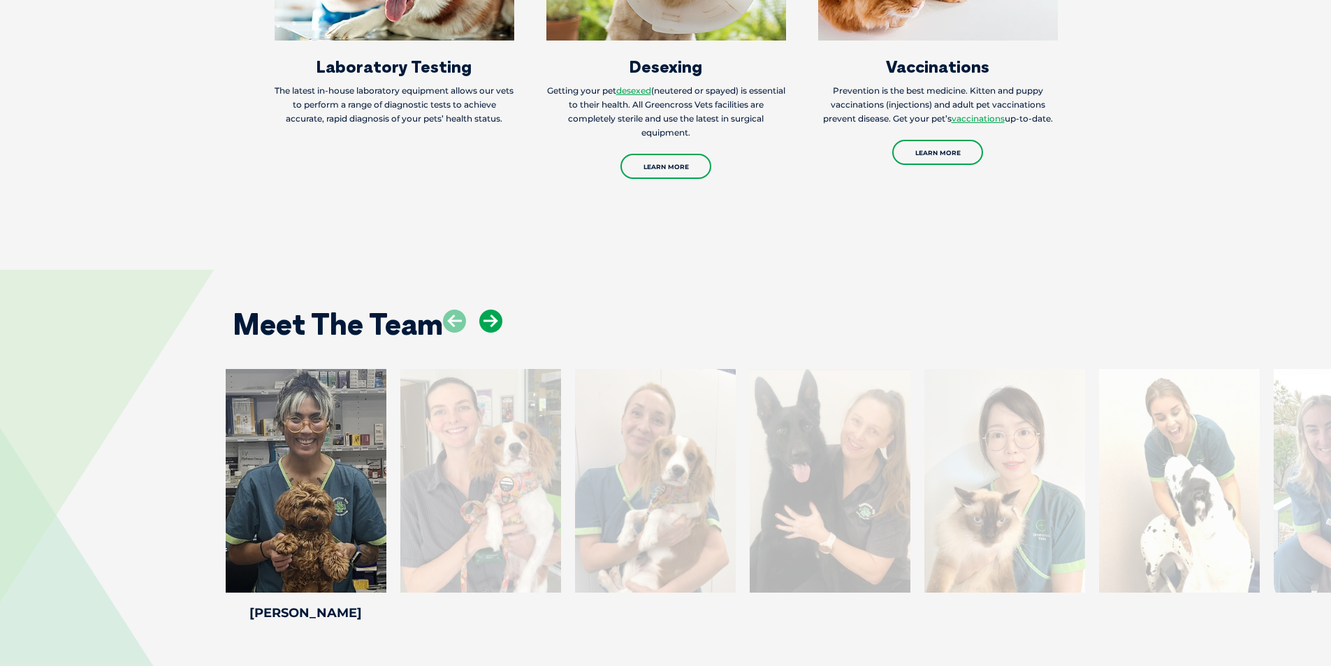
click at [486, 309] on icon at bounding box center [490, 320] width 23 height 23
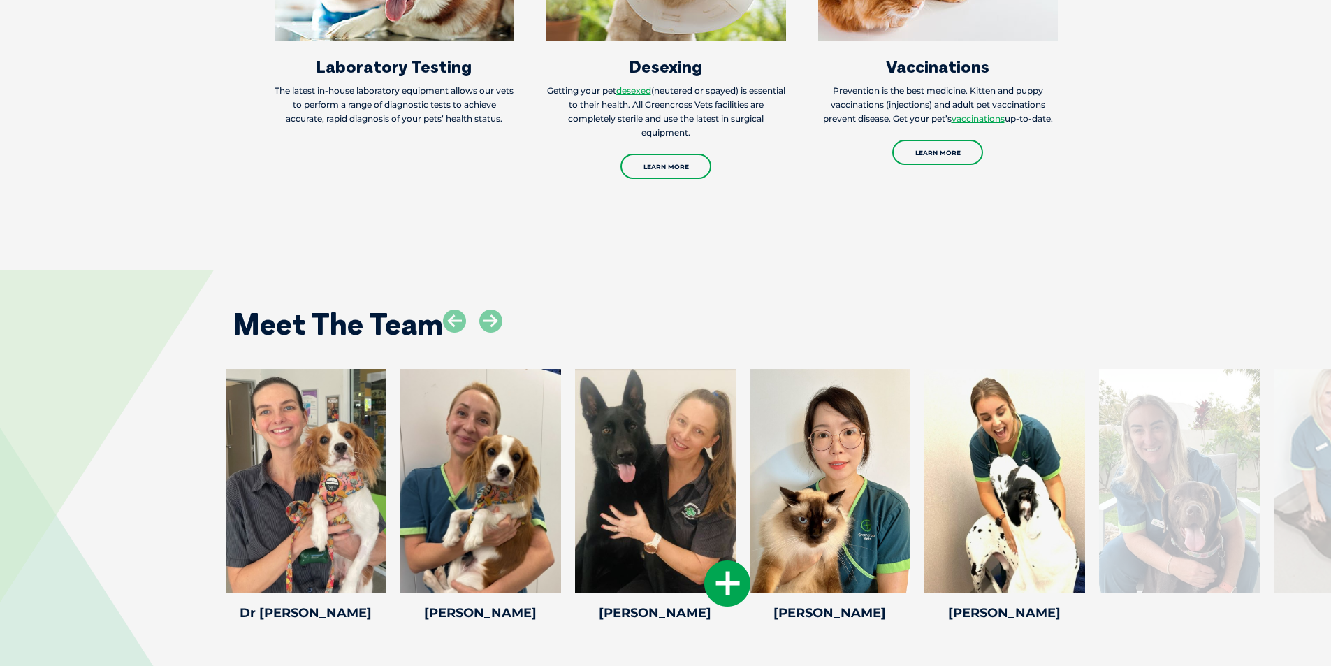
click at [725, 571] on icon at bounding box center [727, 583] width 46 height 46
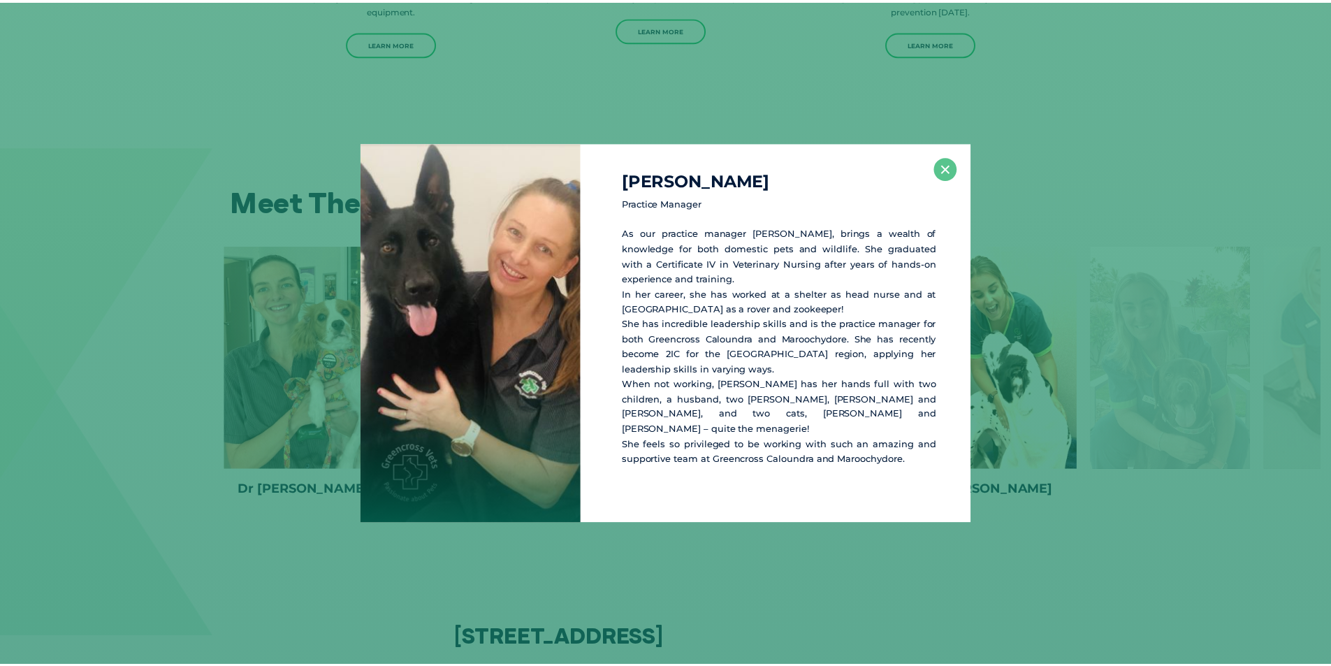
scroll to position [1813, 0]
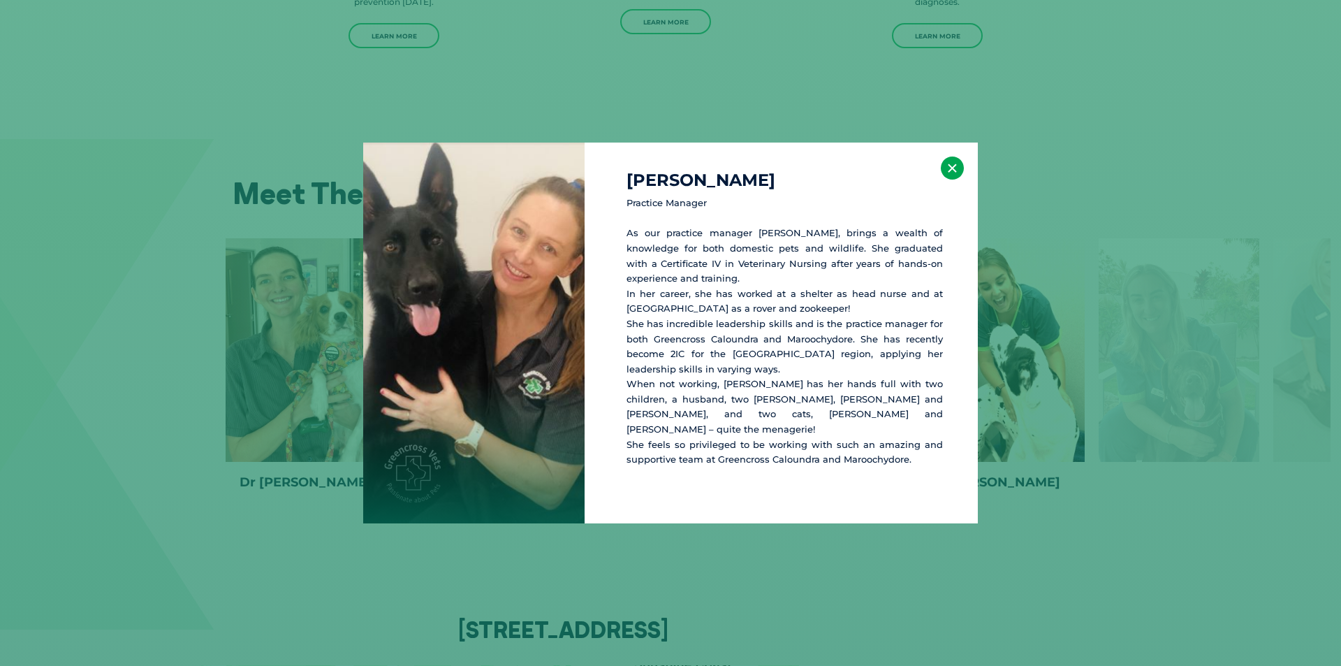
click at [949, 177] on button "×" at bounding box center [952, 167] width 23 height 23
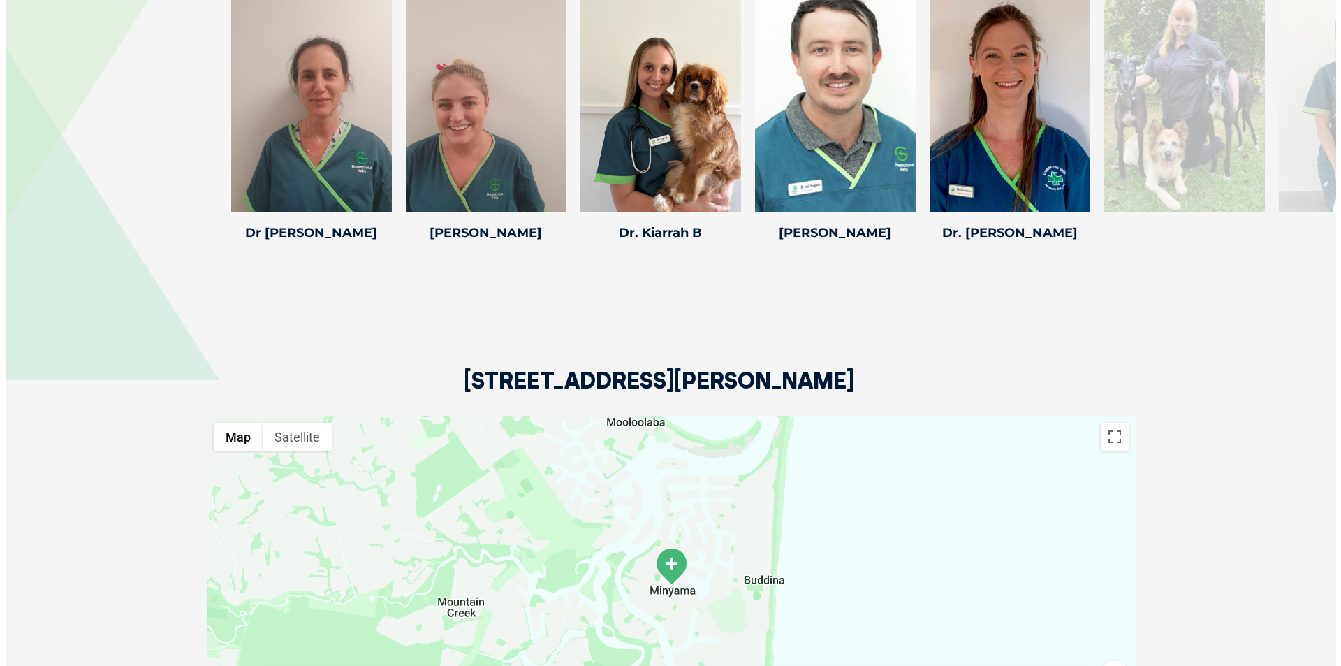
scroll to position [2166, 0]
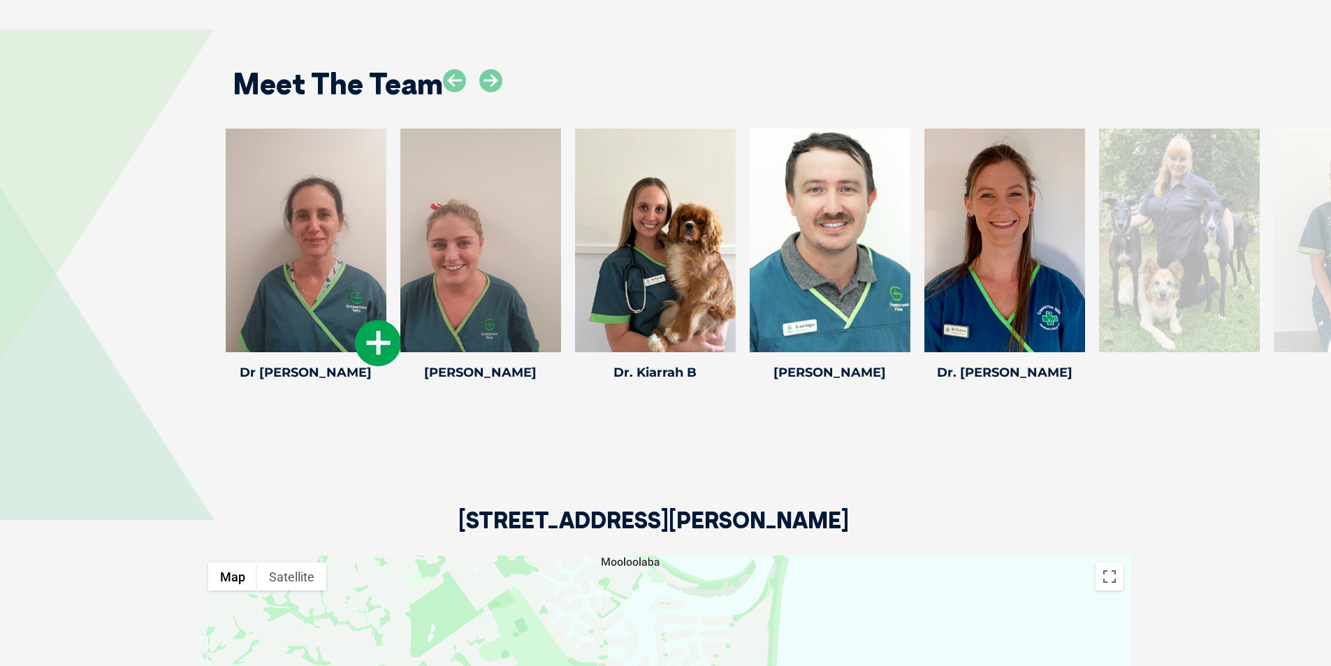
click at [357, 320] on icon at bounding box center [378, 343] width 46 height 46
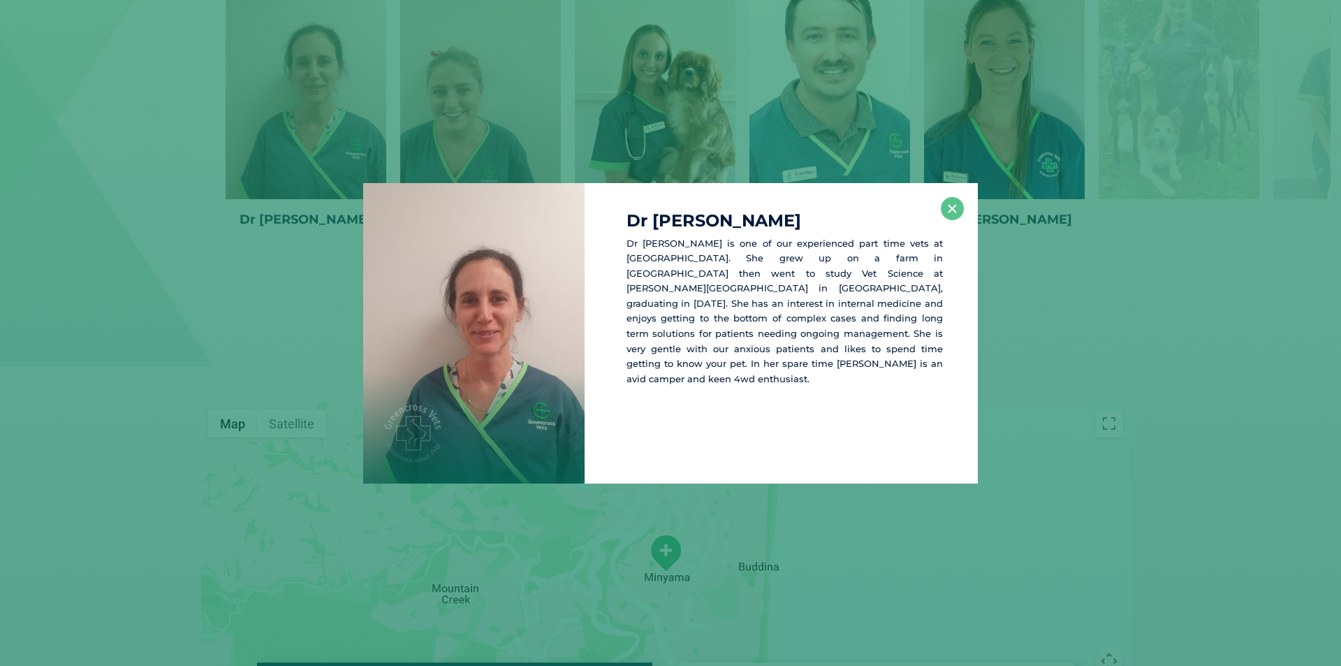
scroll to position [2323, 0]
click at [954, 208] on button "×" at bounding box center [952, 208] width 23 height 23
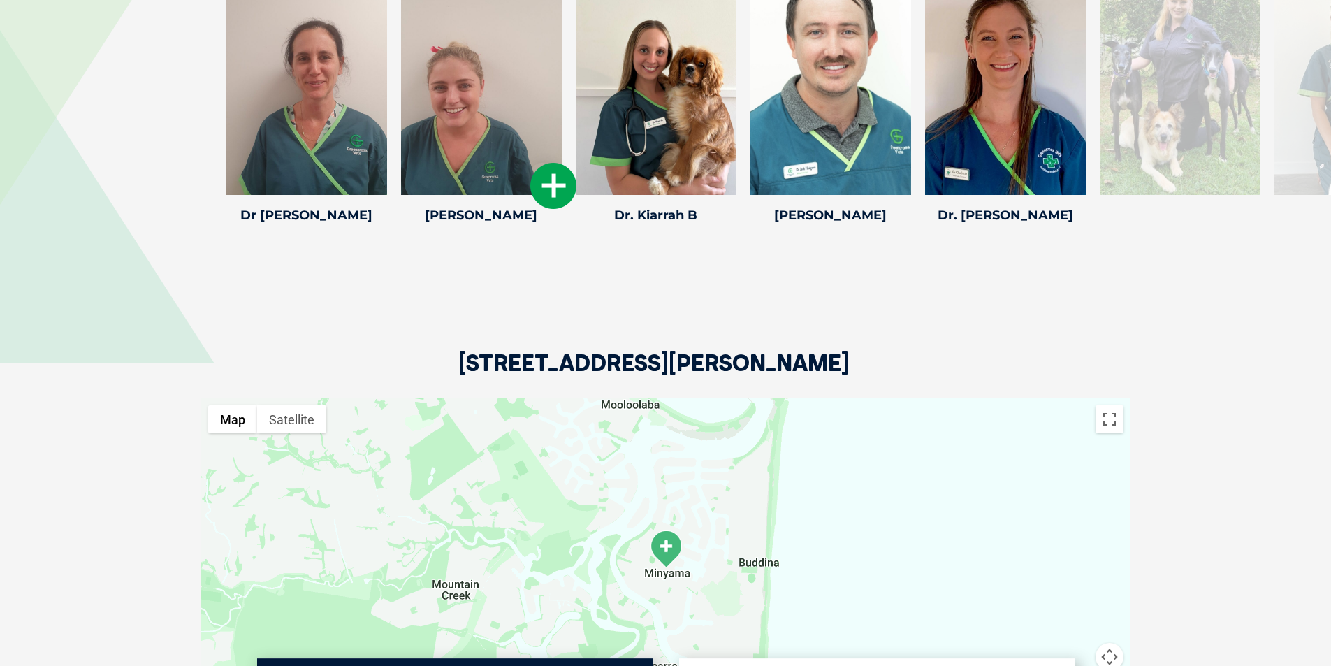
click at [541, 166] on icon at bounding box center [553, 186] width 46 height 46
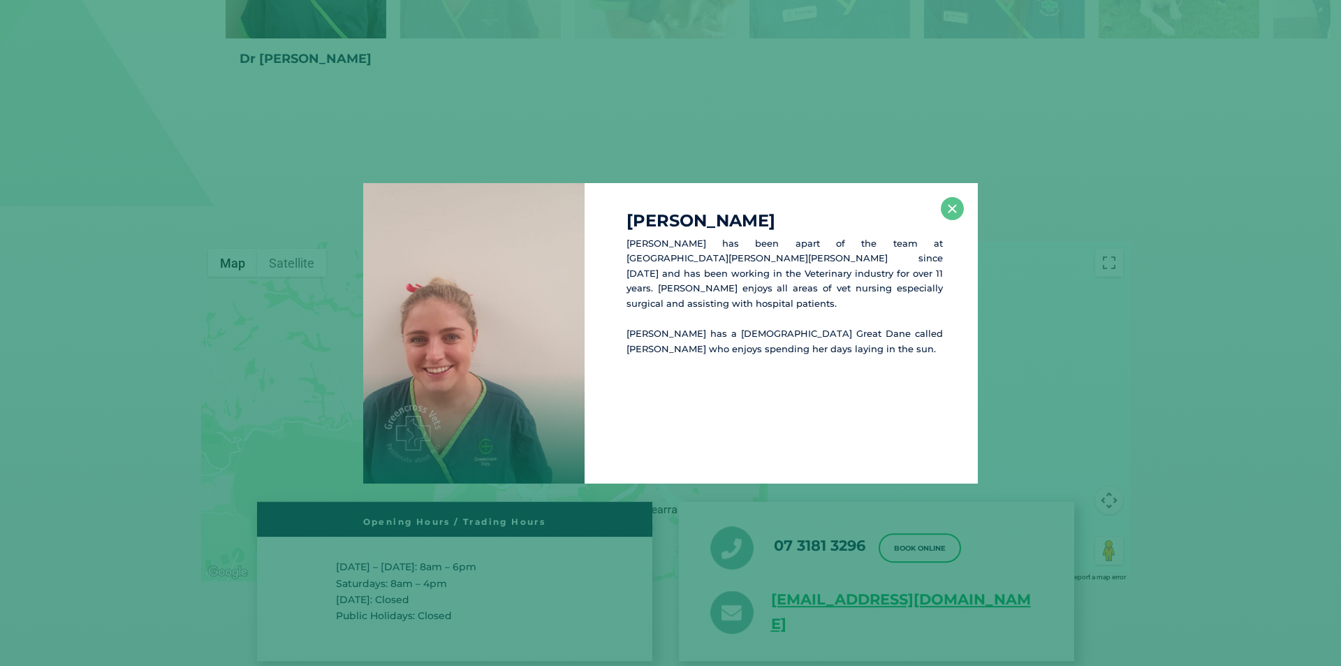
scroll to position [2480, 0]
click at [944, 203] on button "×" at bounding box center [952, 208] width 23 height 23
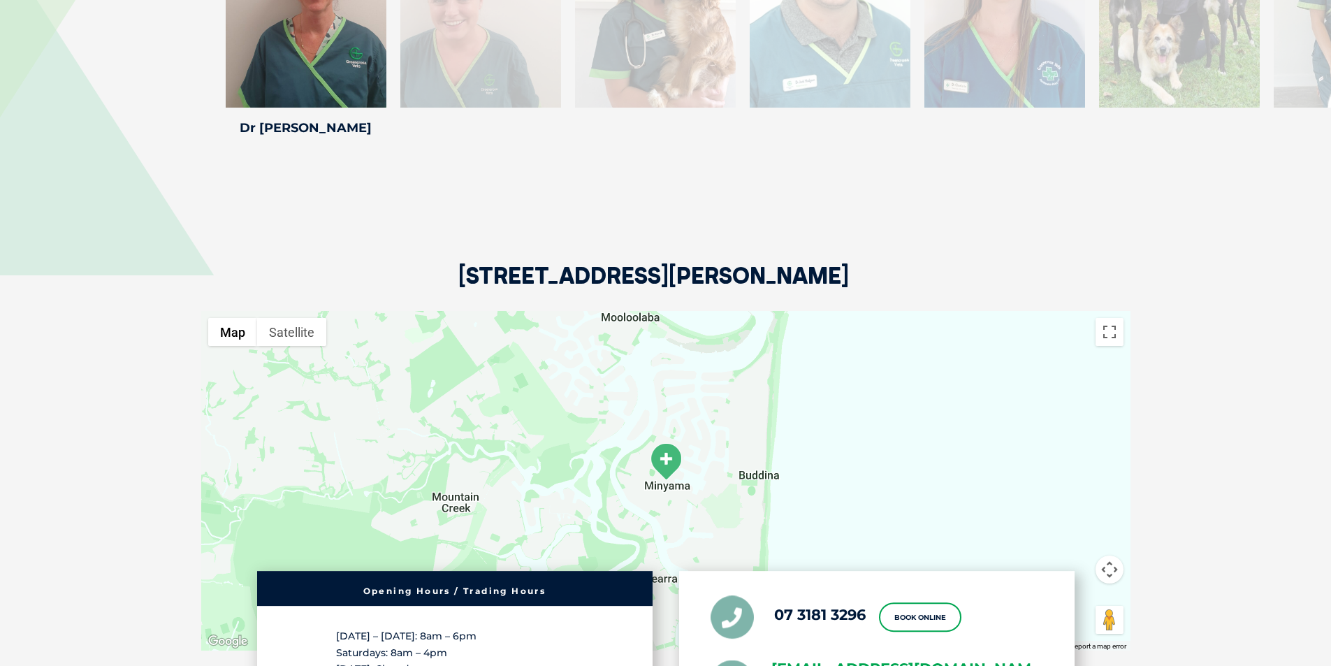
scroll to position [2131, 0]
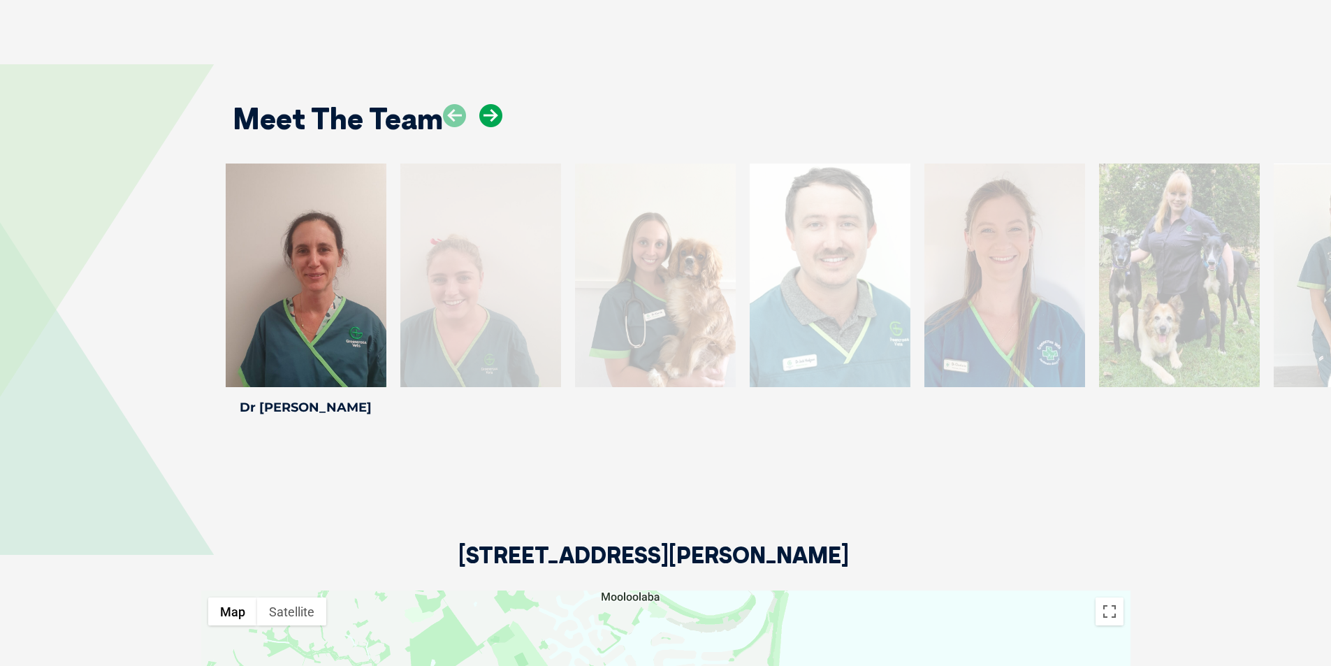
click at [496, 104] on icon at bounding box center [490, 115] width 23 height 23
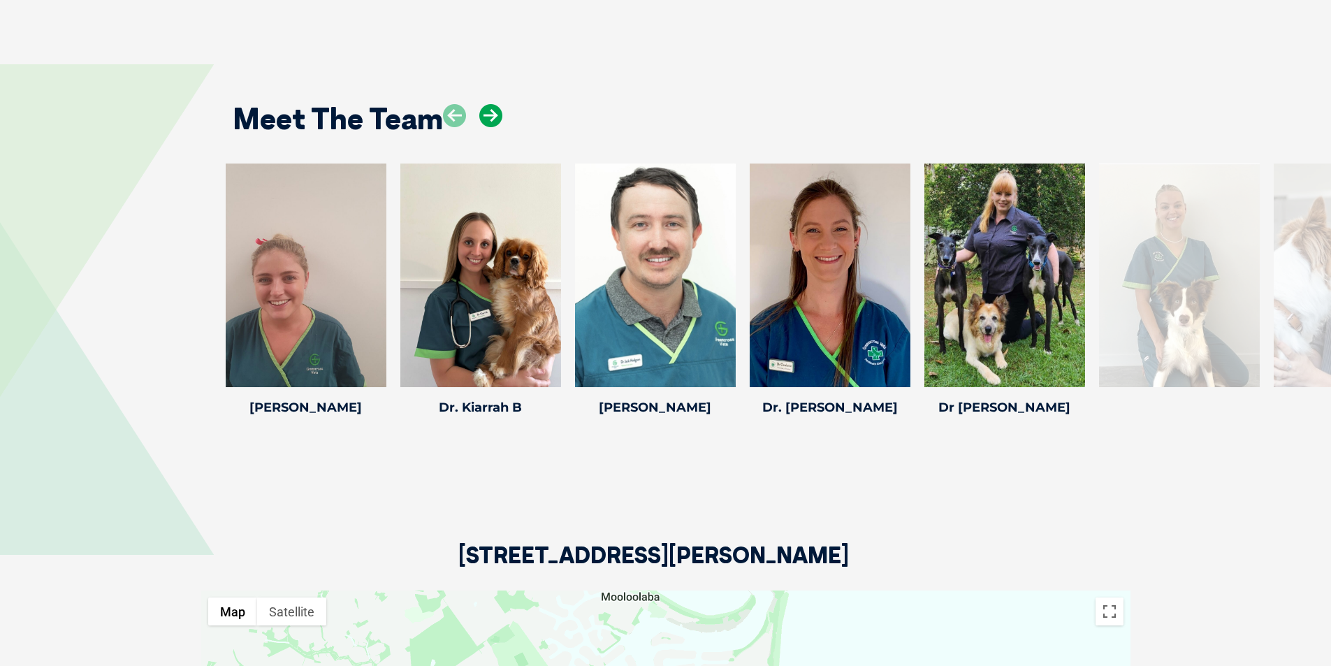
click at [487, 104] on icon at bounding box center [490, 115] width 23 height 23
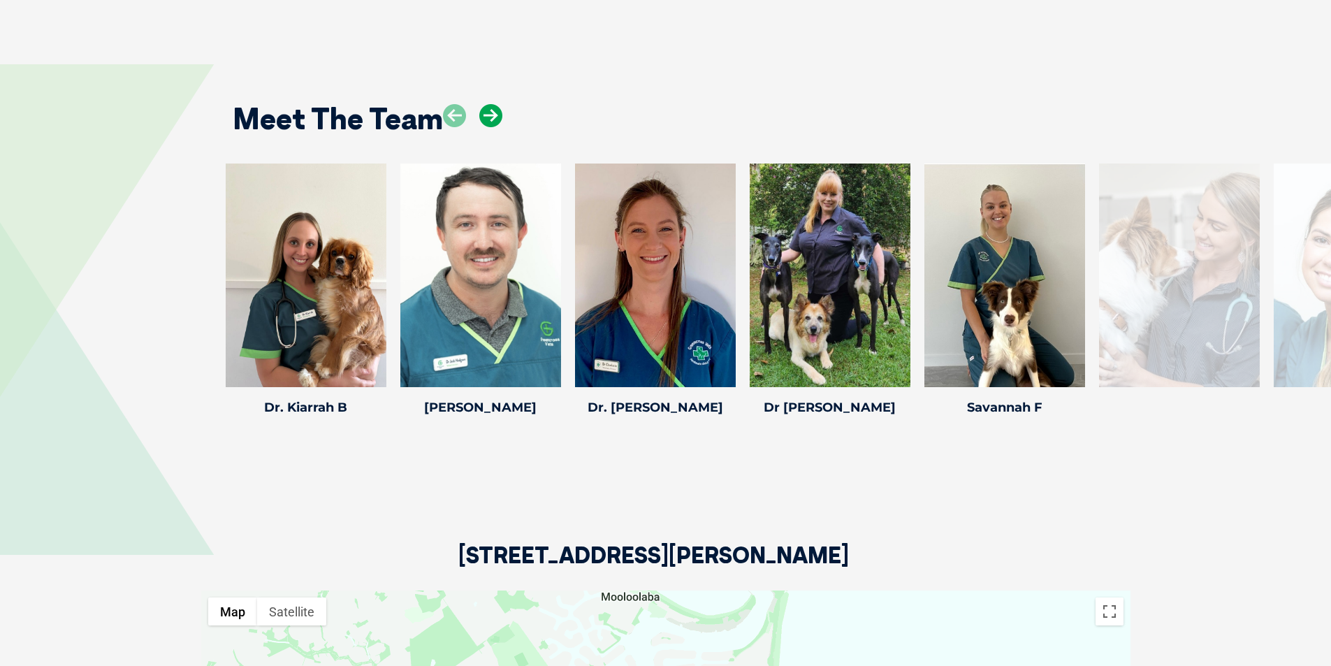
click at [487, 104] on icon at bounding box center [490, 115] width 23 height 23
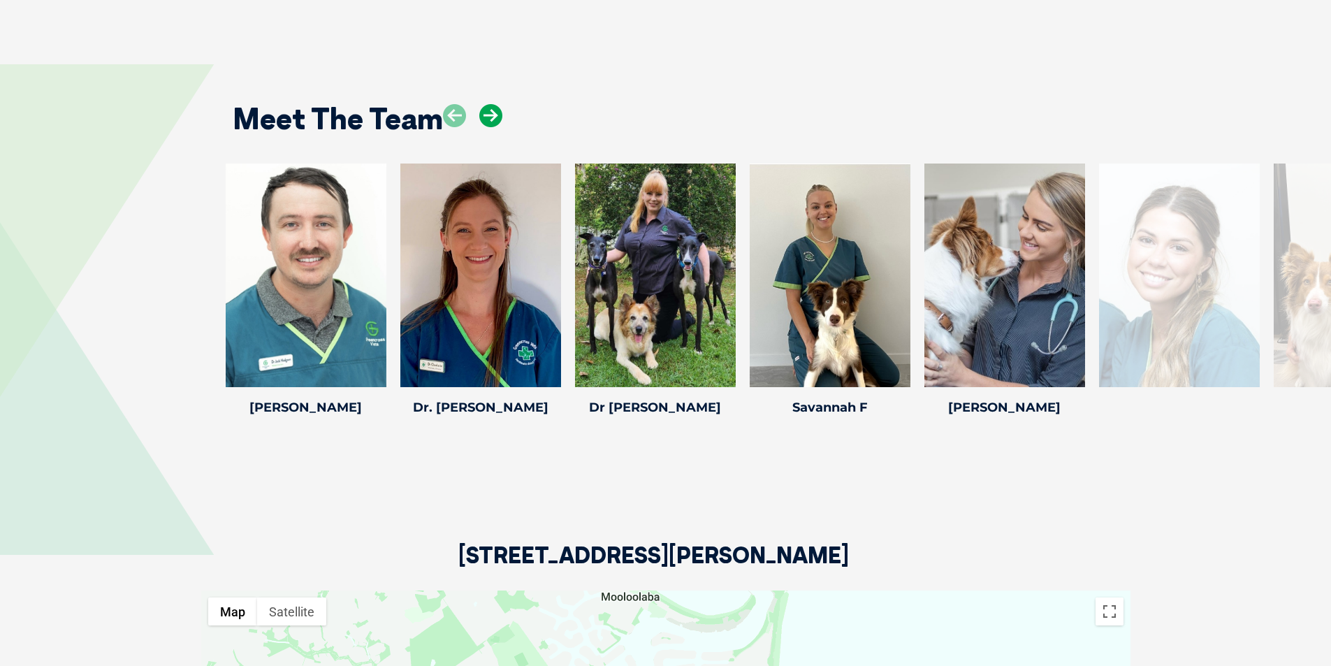
click at [487, 104] on icon at bounding box center [490, 115] width 23 height 23
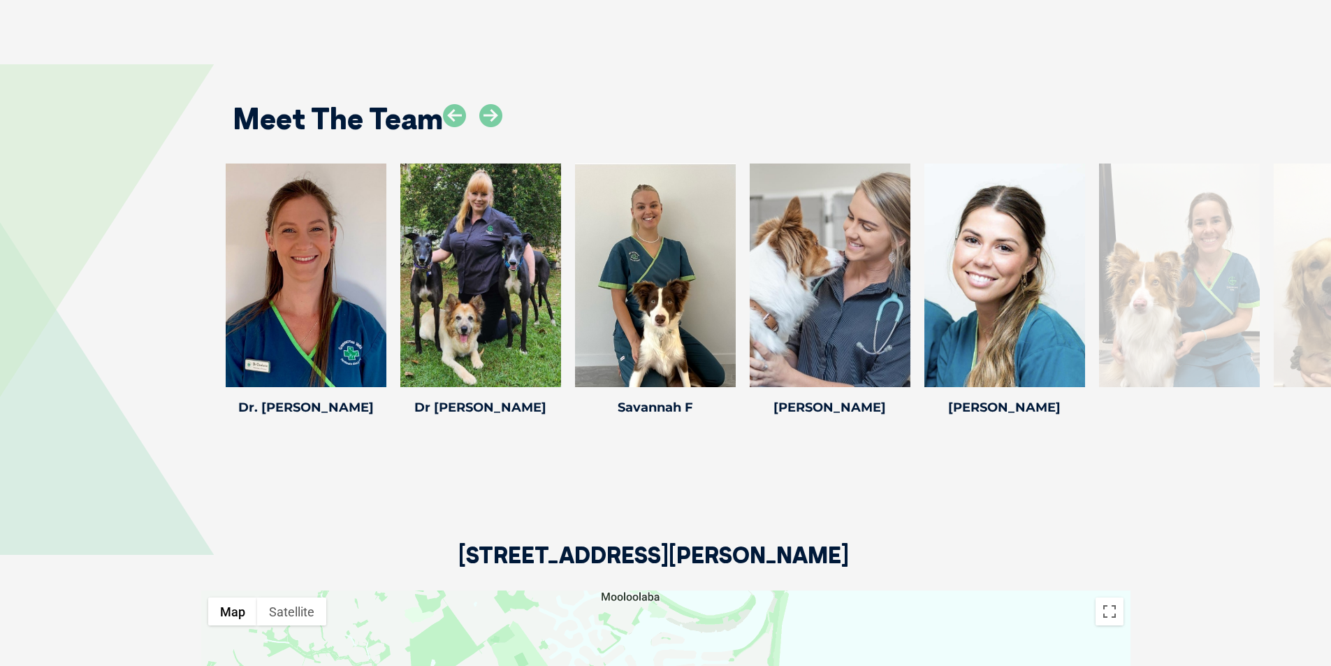
click at [487, 121] on div at bounding box center [472, 126] width 59 height 45
click at [487, 104] on icon at bounding box center [490, 115] width 23 height 23
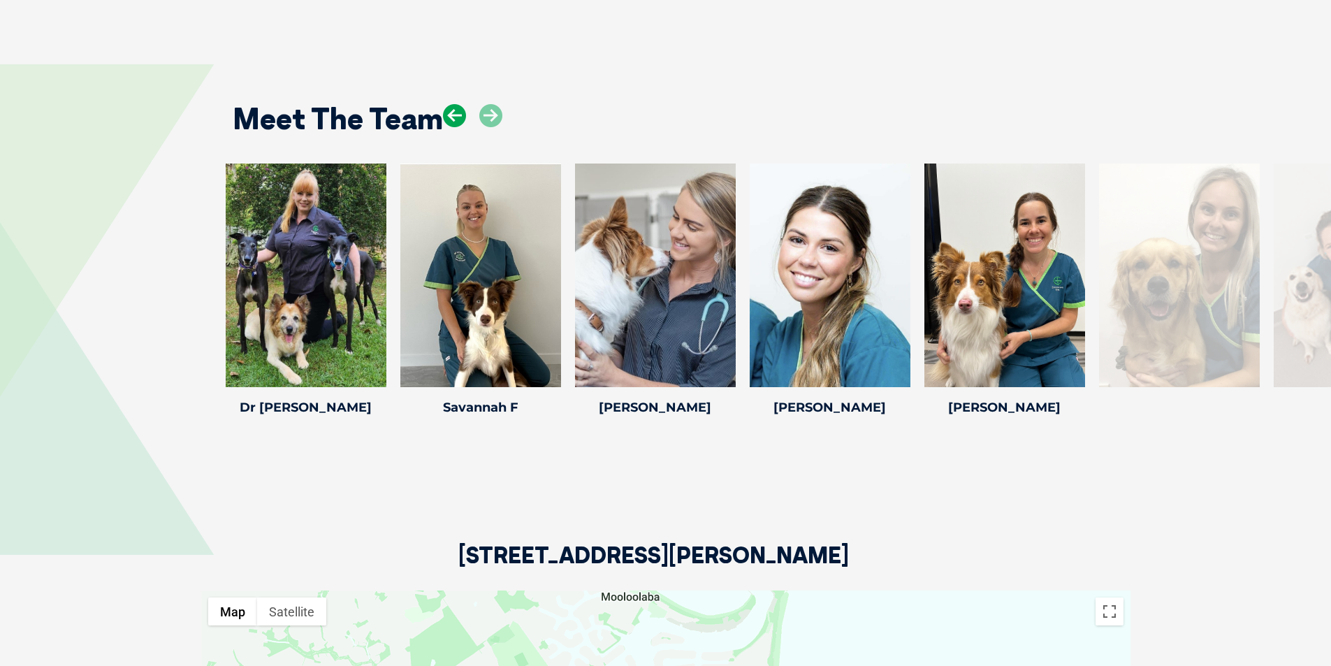
click at [460, 104] on icon at bounding box center [454, 115] width 23 height 23
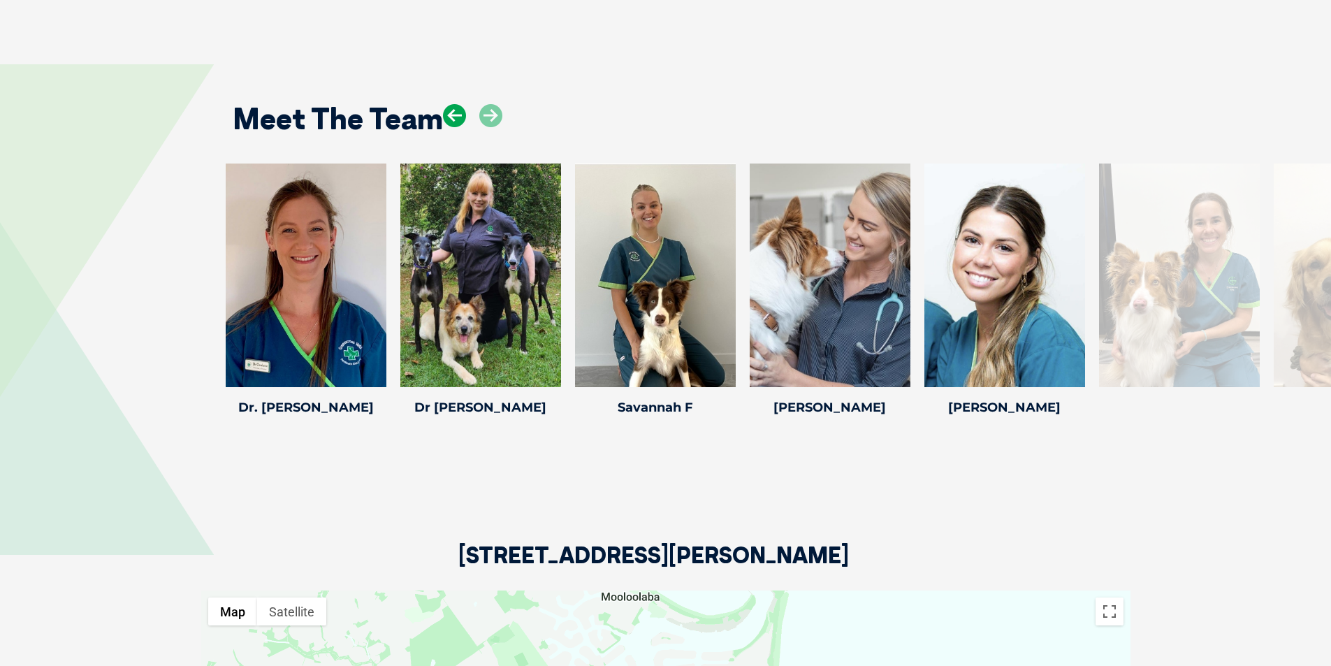
click at [460, 104] on icon at bounding box center [454, 115] width 23 height 23
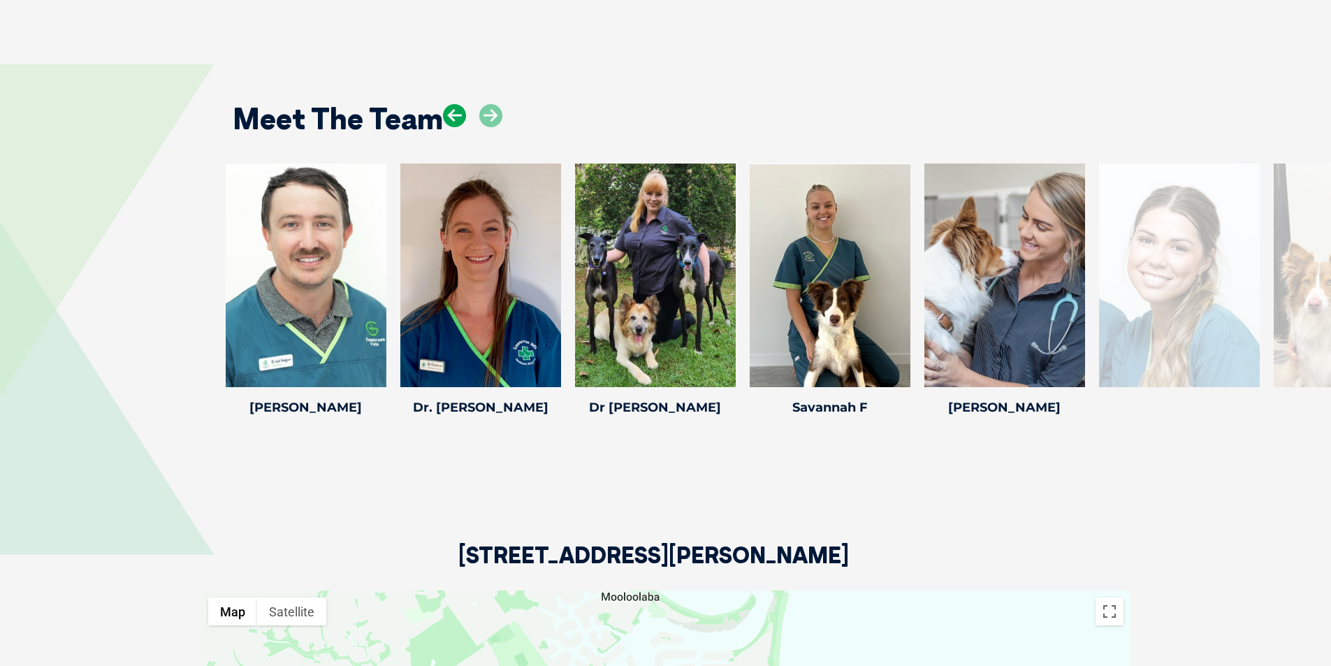
click at [460, 104] on icon at bounding box center [454, 115] width 23 height 23
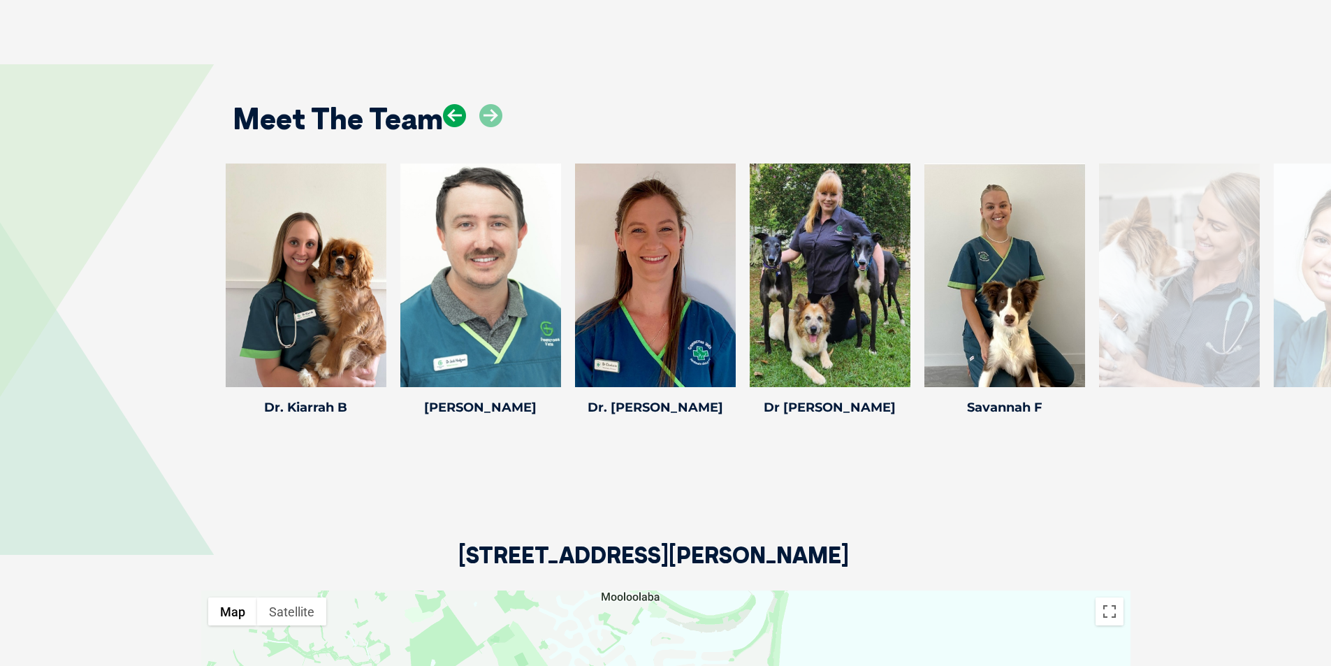
click at [460, 104] on icon at bounding box center [454, 115] width 23 height 23
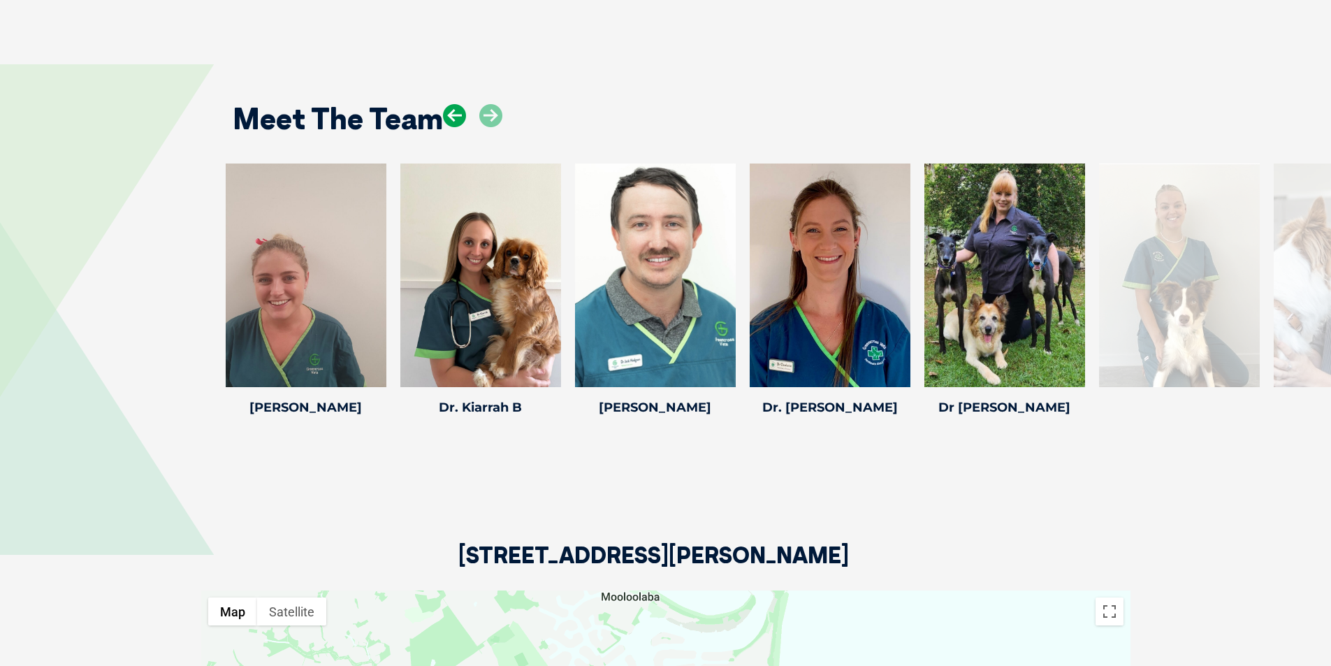
click at [460, 104] on icon at bounding box center [454, 115] width 23 height 23
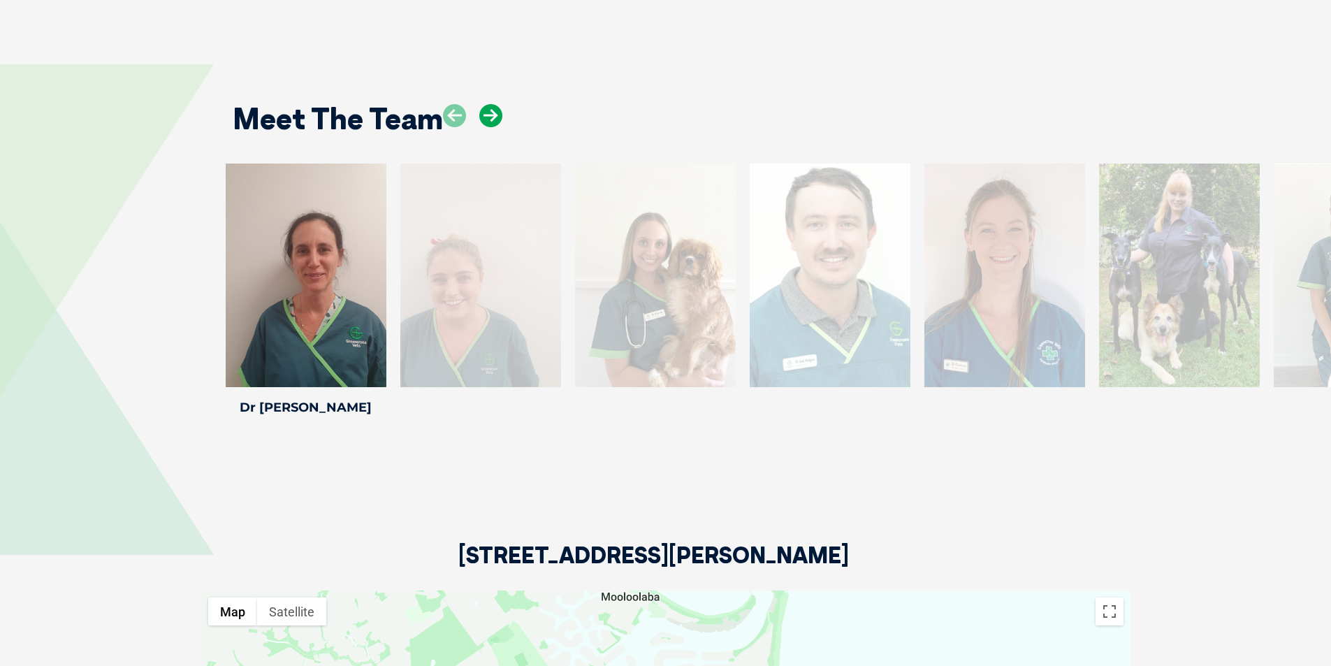
click at [490, 104] on icon at bounding box center [490, 115] width 23 height 23
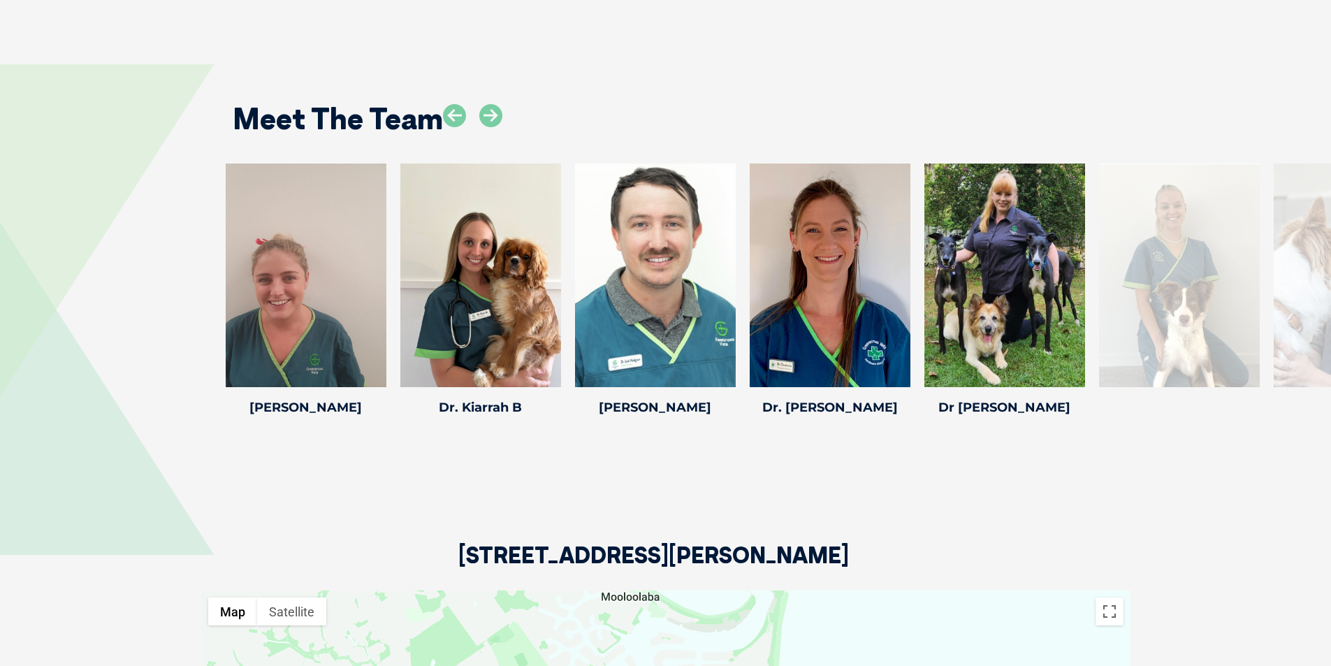
scroll to position [2061, 0]
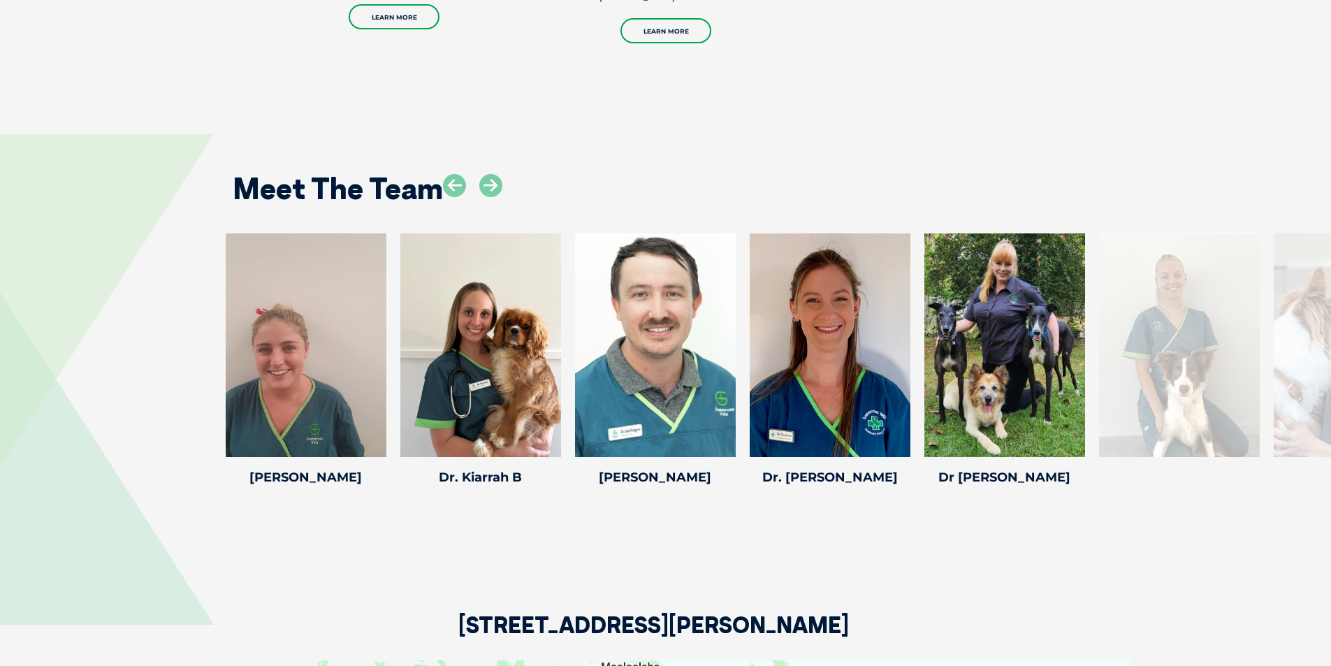
drag, startPoint x: 24, startPoint y: 109, endPoint x: 511, endPoint y: 128, distance: 486.6
click at [511, 128] on div "Meet The Team Mikayla J Mikayla J Head Veterinary Nurse Our head nurse Mikayla …" at bounding box center [665, 319] width 1331 height 454
